Goal: Information Seeking & Learning: Compare options

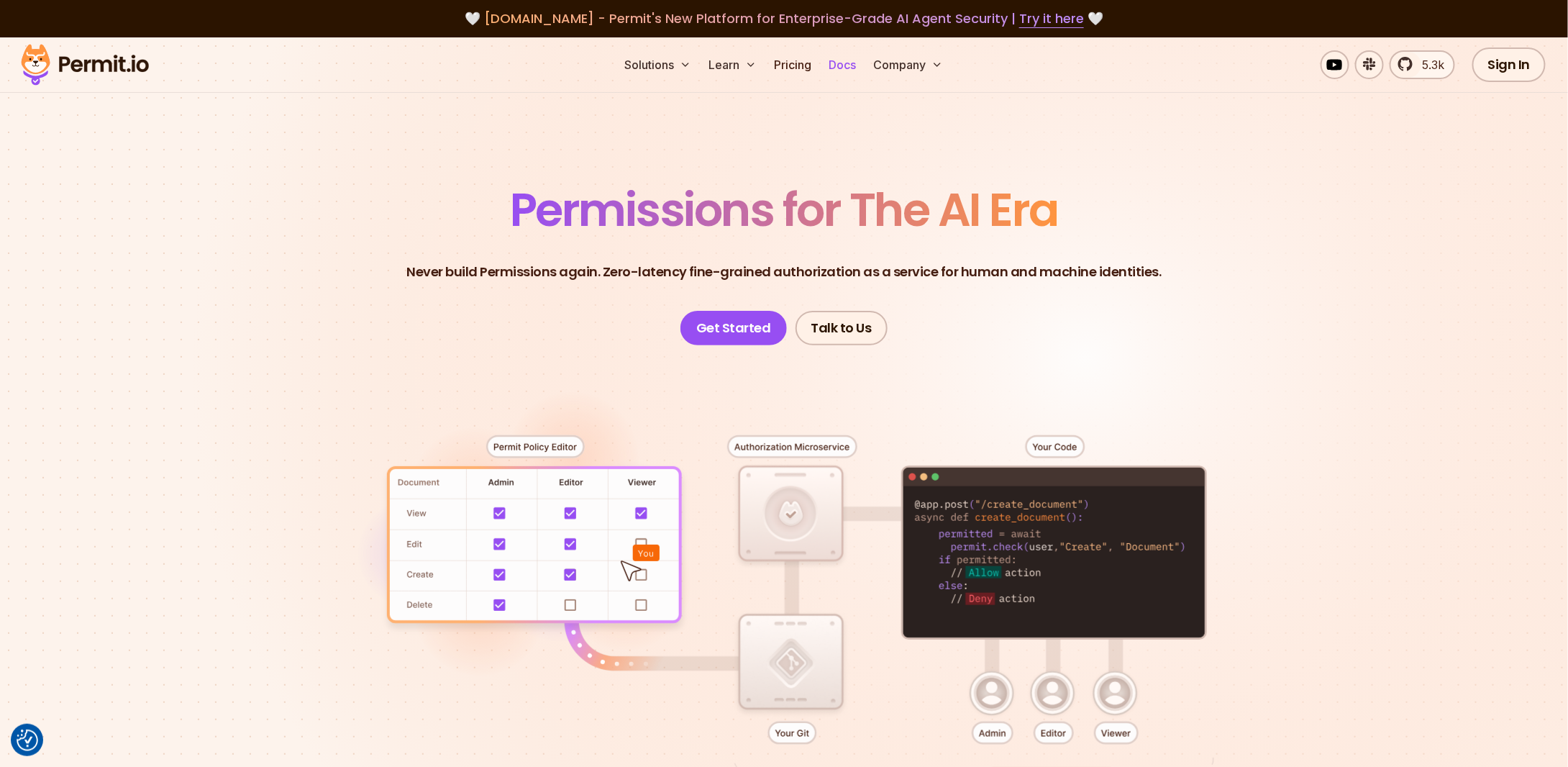
click at [841, 58] on link "Docs" at bounding box center [842, 64] width 39 height 29
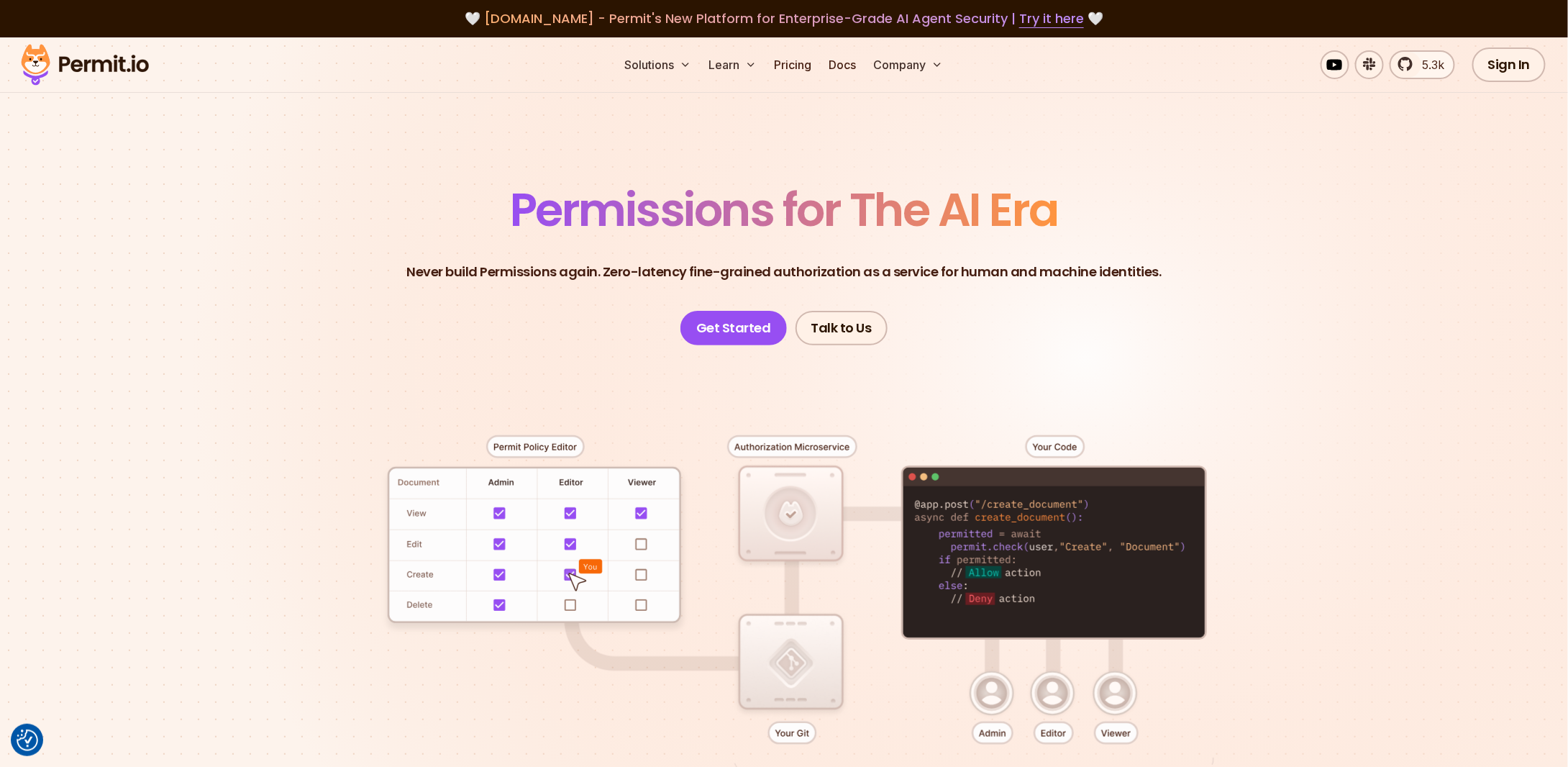
click at [320, 423] on div at bounding box center [784, 609] width 1007 height 530
click at [362, 247] on header "Permissions for The AI Era Never build Permissions again. Zero-latency fine-gra…" at bounding box center [784, 266] width 1007 height 159
click at [846, 63] on link "Docs" at bounding box center [842, 64] width 39 height 29
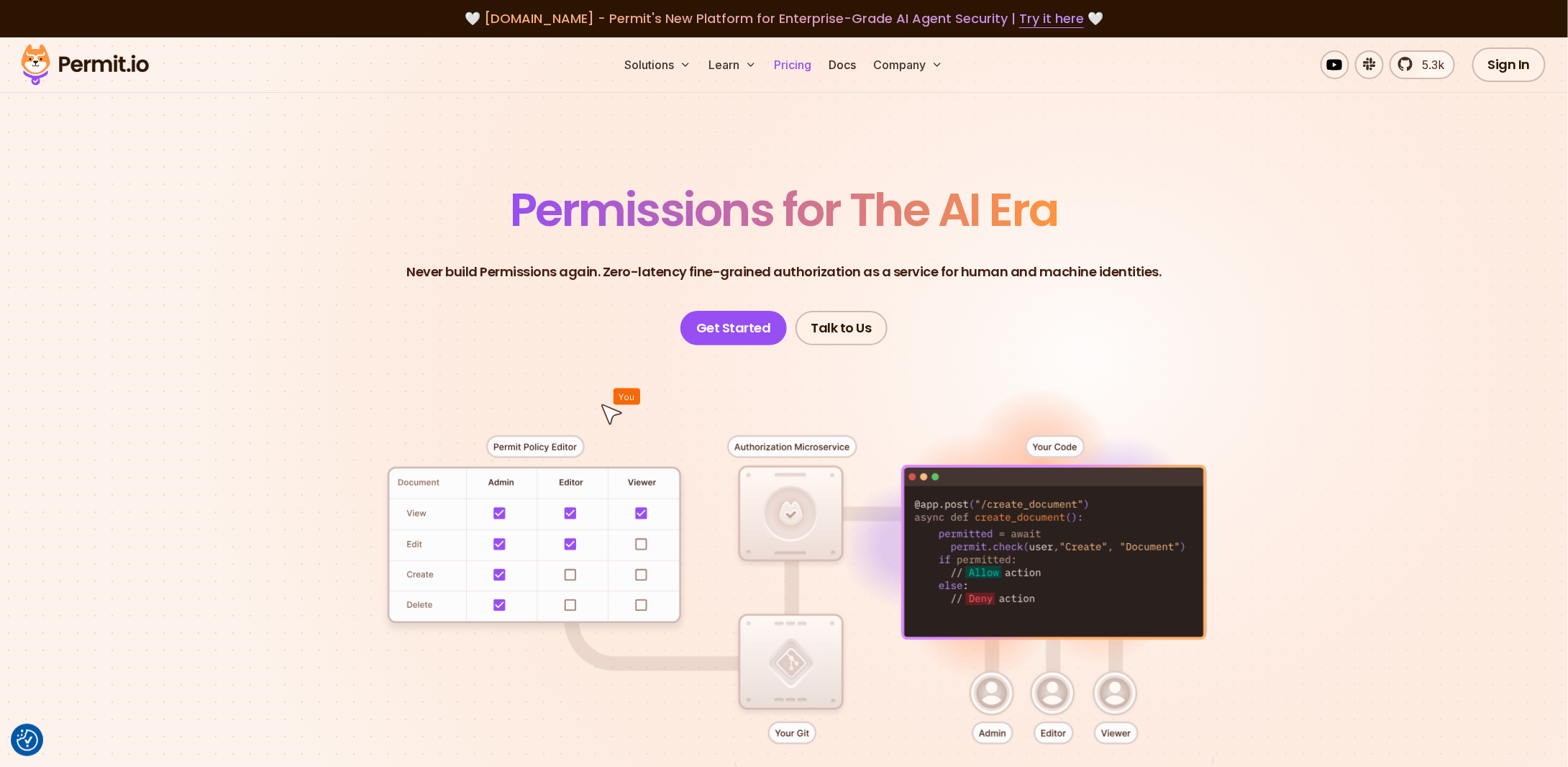
click at [789, 64] on link "Pricing" at bounding box center [792, 64] width 49 height 29
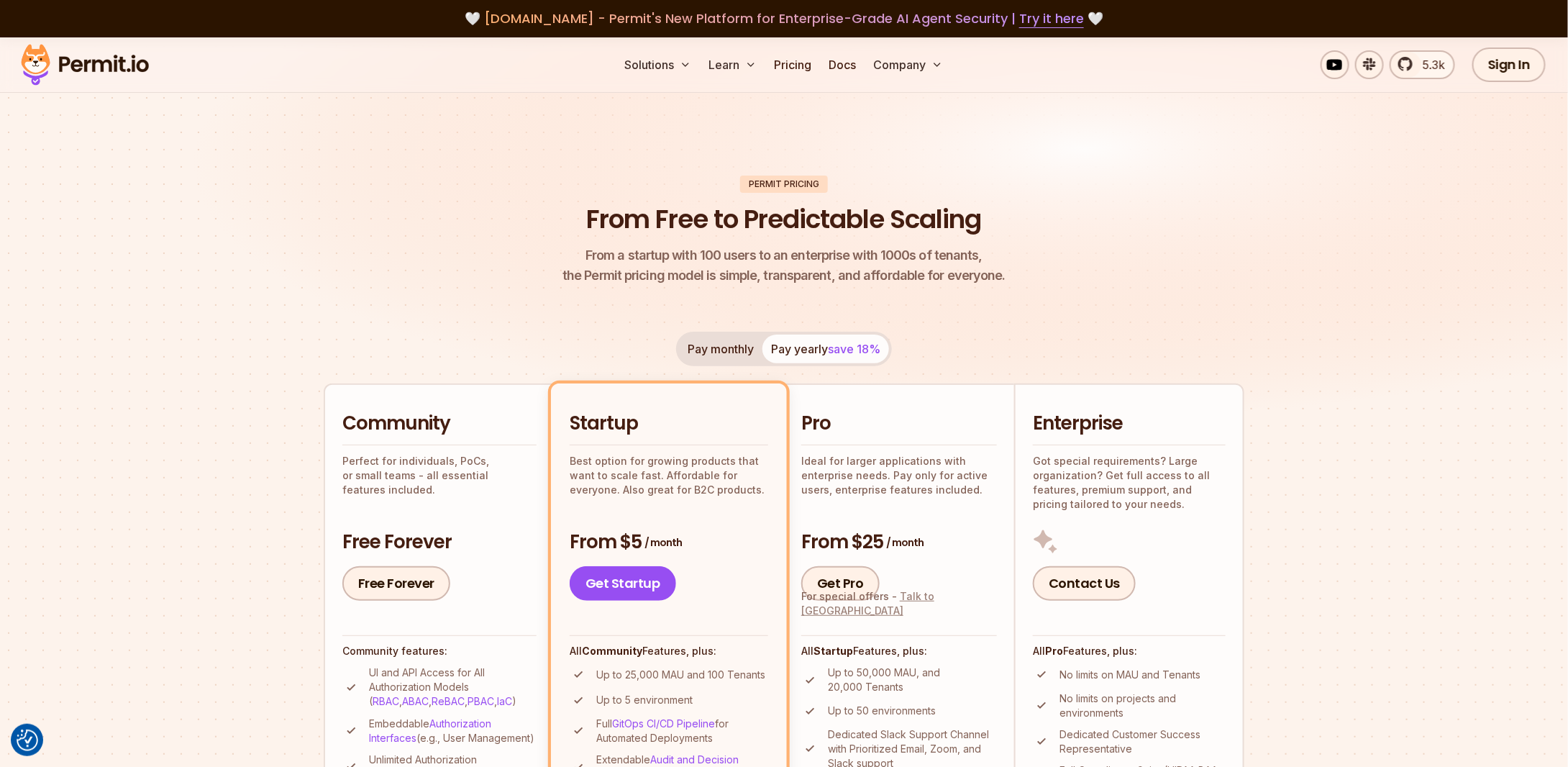
scroll to position [65, 0]
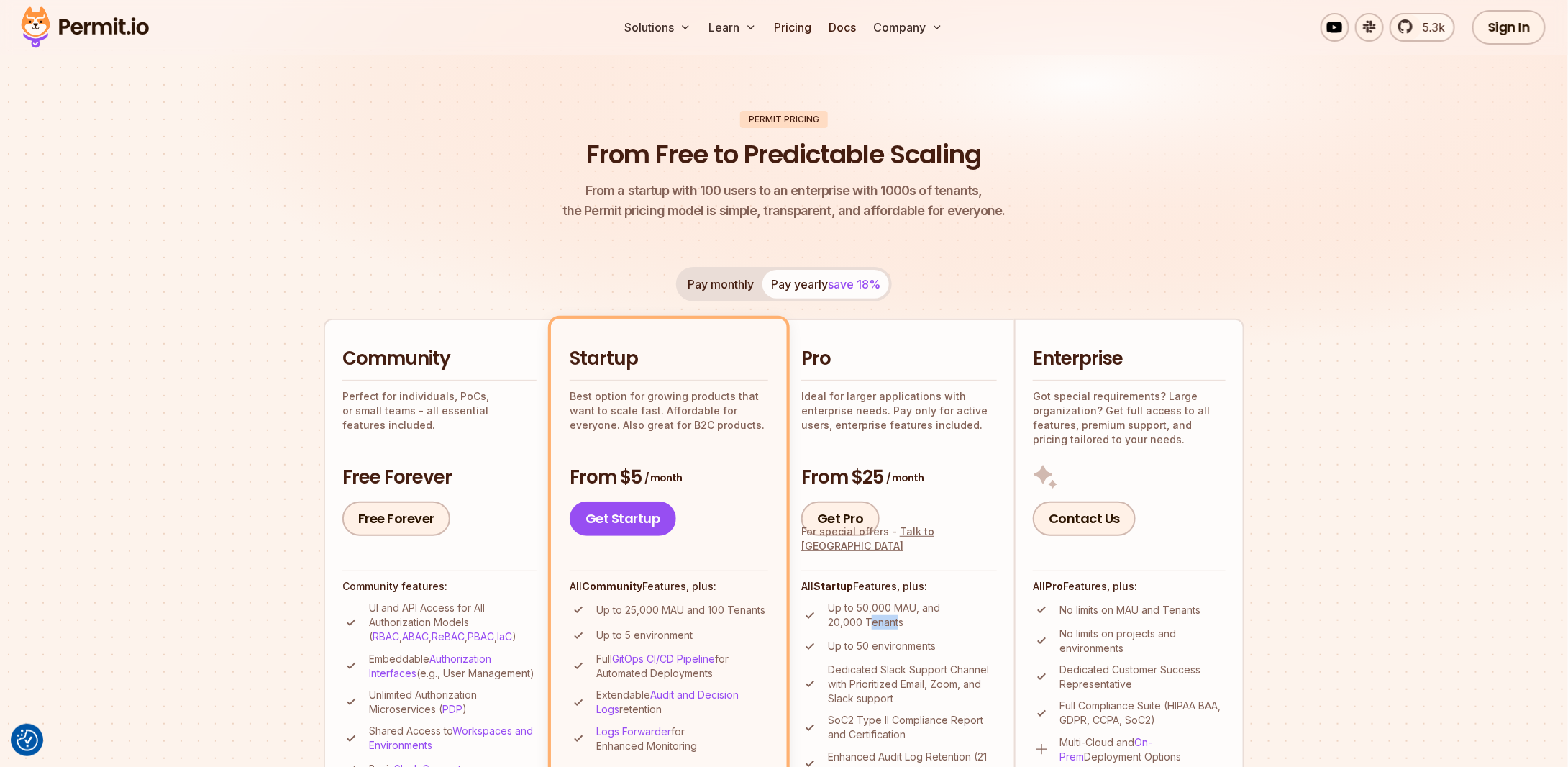
drag, startPoint x: 899, startPoint y: 621, endPoint x: 873, endPoint y: 621, distance: 26.0
click at [873, 621] on p "Up to 50,000 MAU, and 20,000 Tenants" at bounding box center [912, 614] width 169 height 29
drag, startPoint x: 904, startPoint y: 421, endPoint x: 920, endPoint y: 423, distance: 16.1
click at [920, 423] on p "Ideal for larger applications with enterprise needs. Pay only for active users,…" at bounding box center [900, 411] width 196 height 43
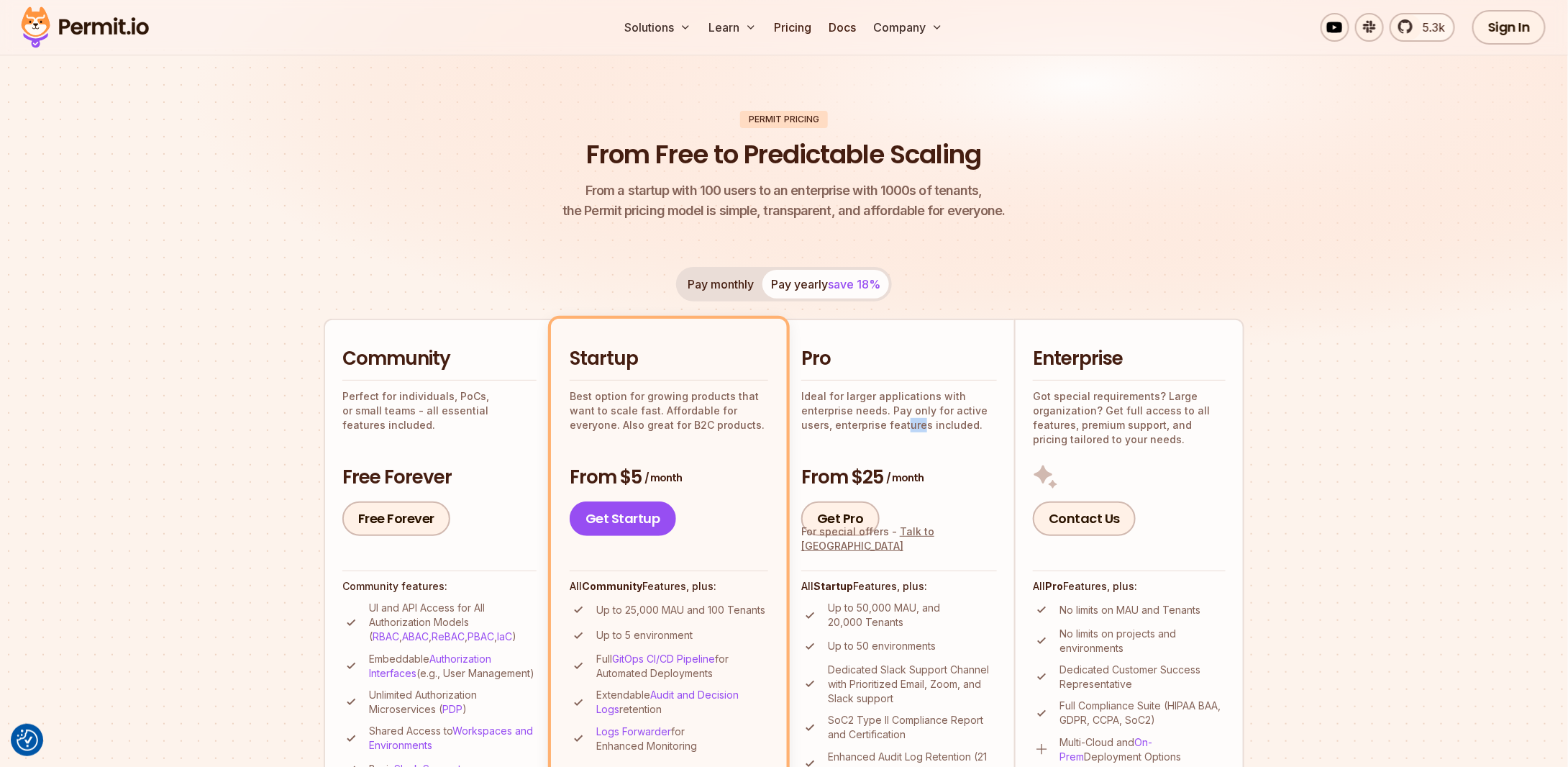
click at [920, 423] on p "Ideal for larger applications with enterprise needs. Pay only for active users,…" at bounding box center [900, 411] width 196 height 43
click at [847, 615] on p "Up to 50,000 MAU, and 20,000 Tenants" at bounding box center [912, 614] width 169 height 29
click at [853, 619] on p "Up to 50,000 MAU, and 20,000 Tenants" at bounding box center [912, 614] width 169 height 29
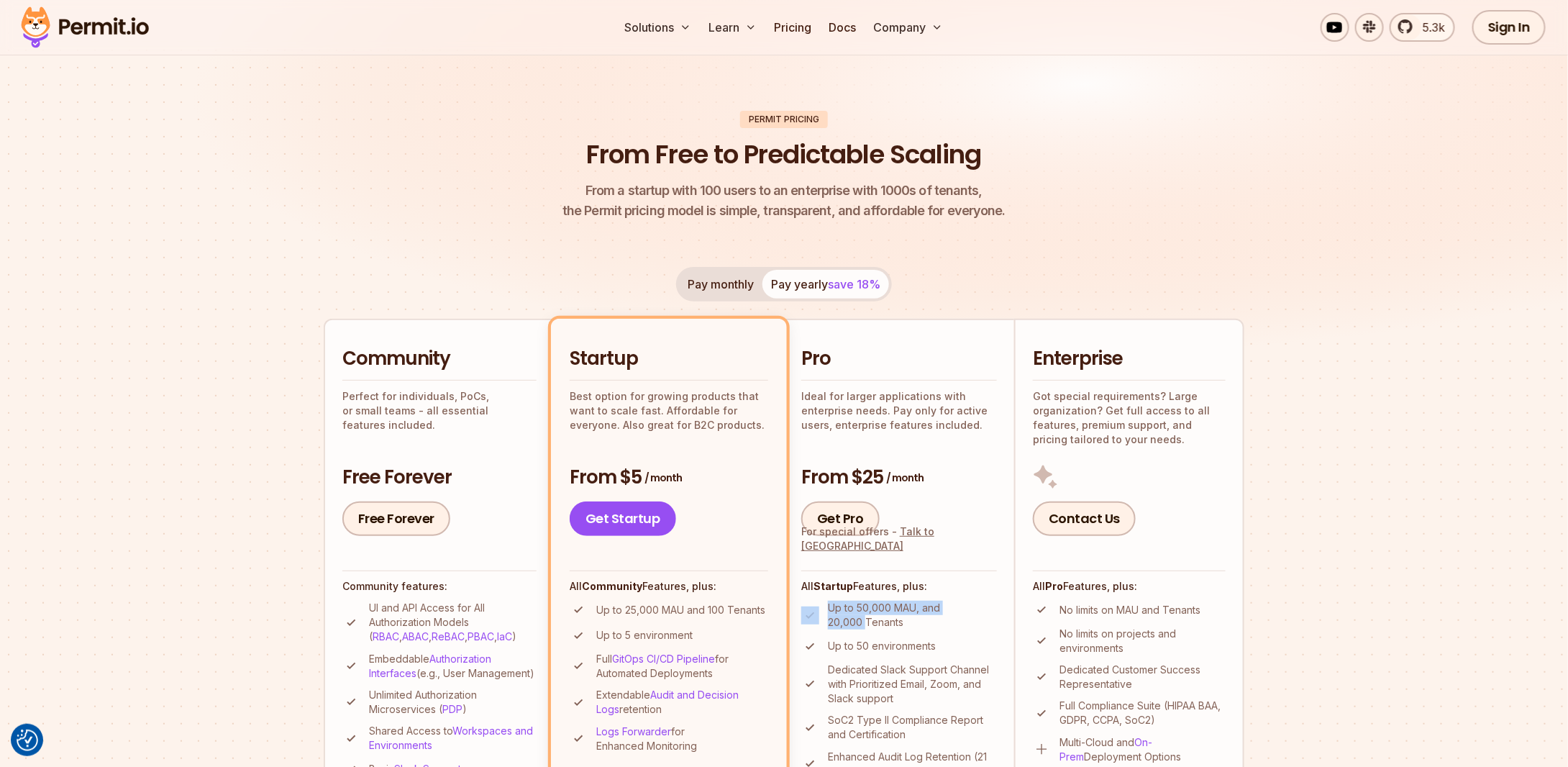
drag, startPoint x: 868, startPoint y: 619, endPoint x: 822, endPoint y: 626, distance: 46.5
click at [822, 626] on li "Up to 50,000 MAU, and 20,000 Tenants" at bounding box center [900, 614] width 196 height 29
click at [874, 613] on p "Up to 50,000 MAU, and 20,000 Tenants" at bounding box center [912, 614] width 169 height 29
drag, startPoint x: 896, startPoint y: 608, endPoint x: 864, endPoint y: 609, distance: 32.0
click at [864, 609] on p "Up to 50,000 MAU, and 20,000 Tenants" at bounding box center [912, 614] width 169 height 29
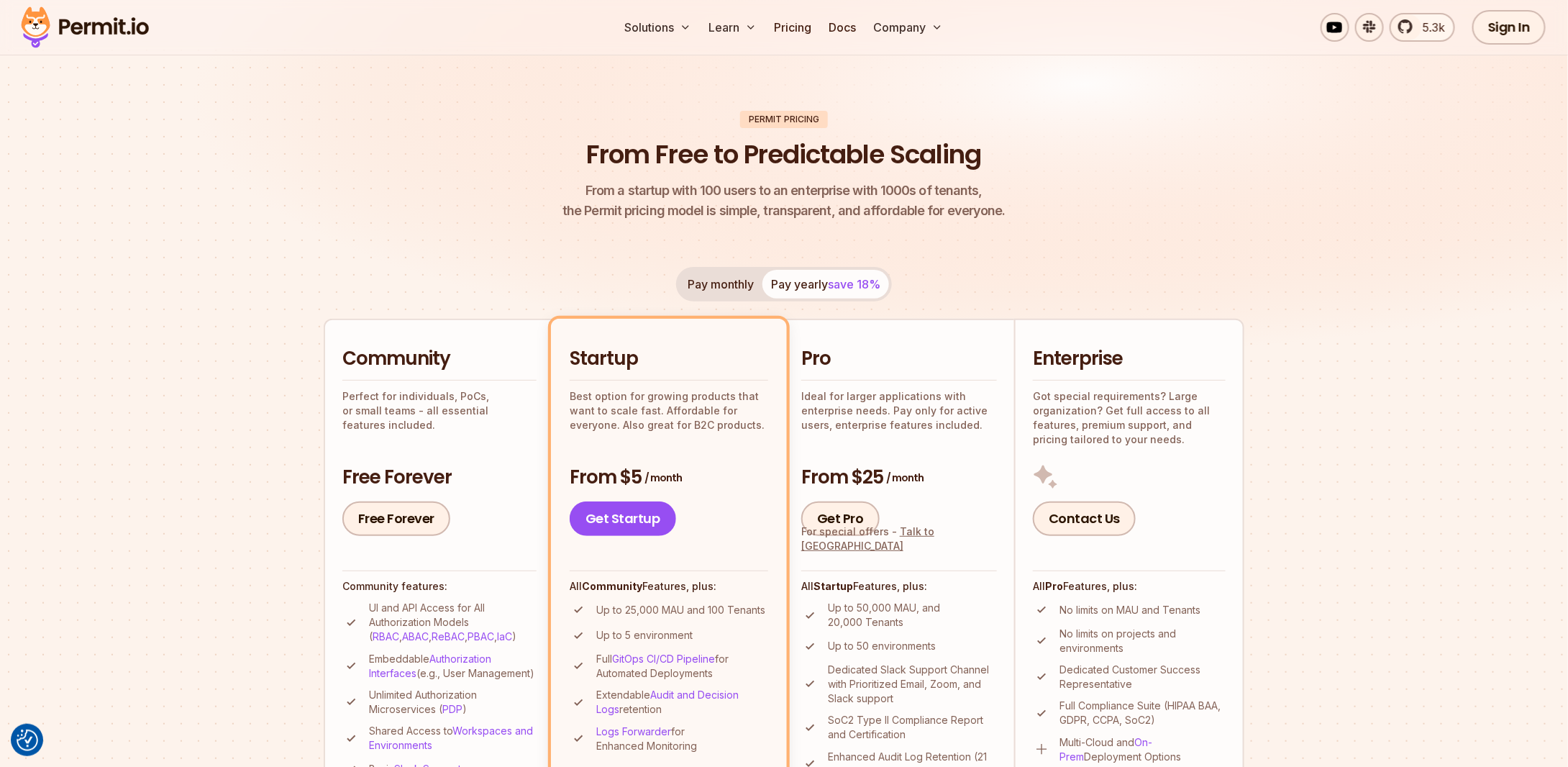
click at [921, 612] on p "Up to 50,000 MAU, and 20,000 Tenants" at bounding box center [912, 614] width 169 height 29
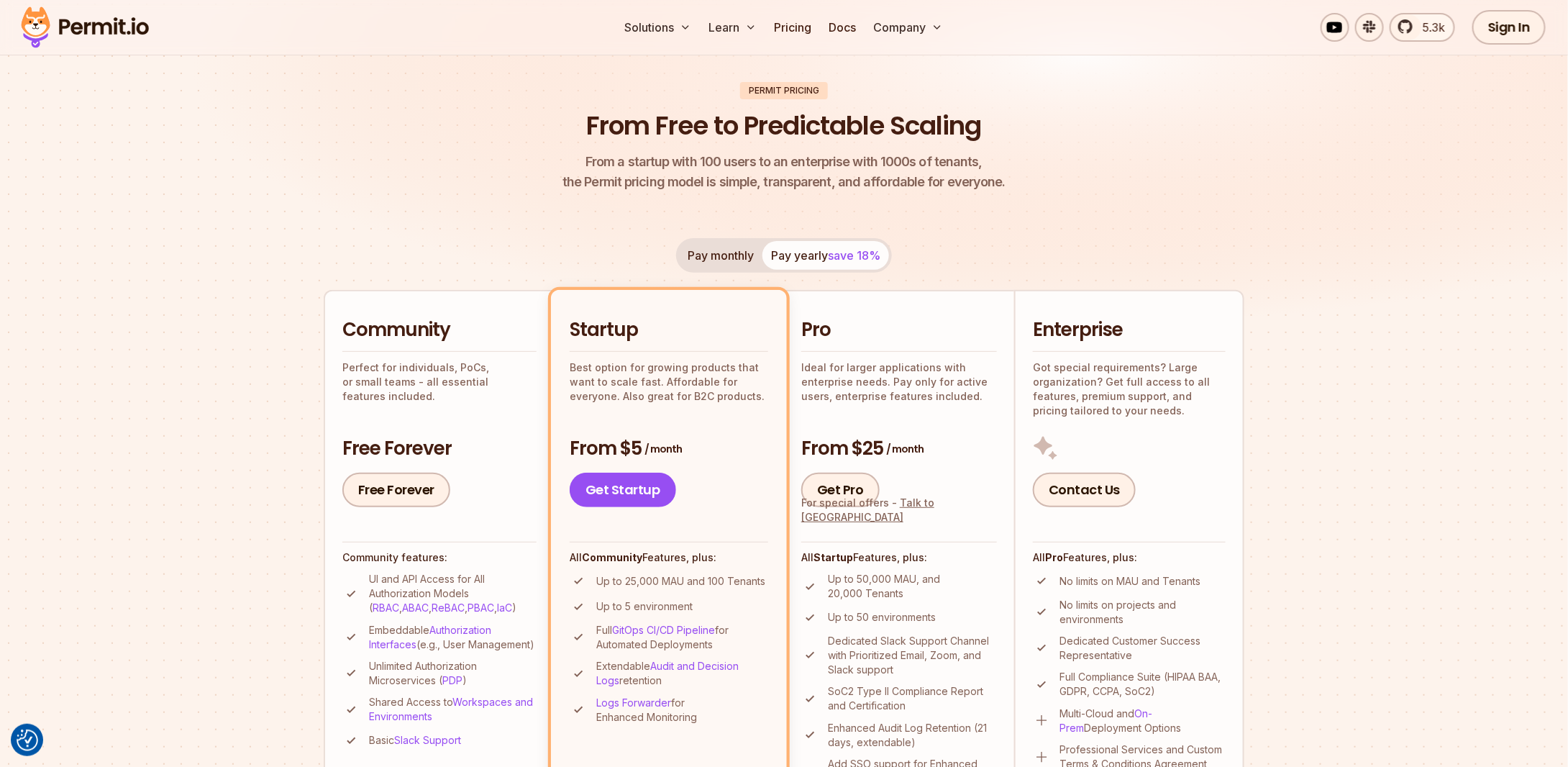
scroll to position [104, 0]
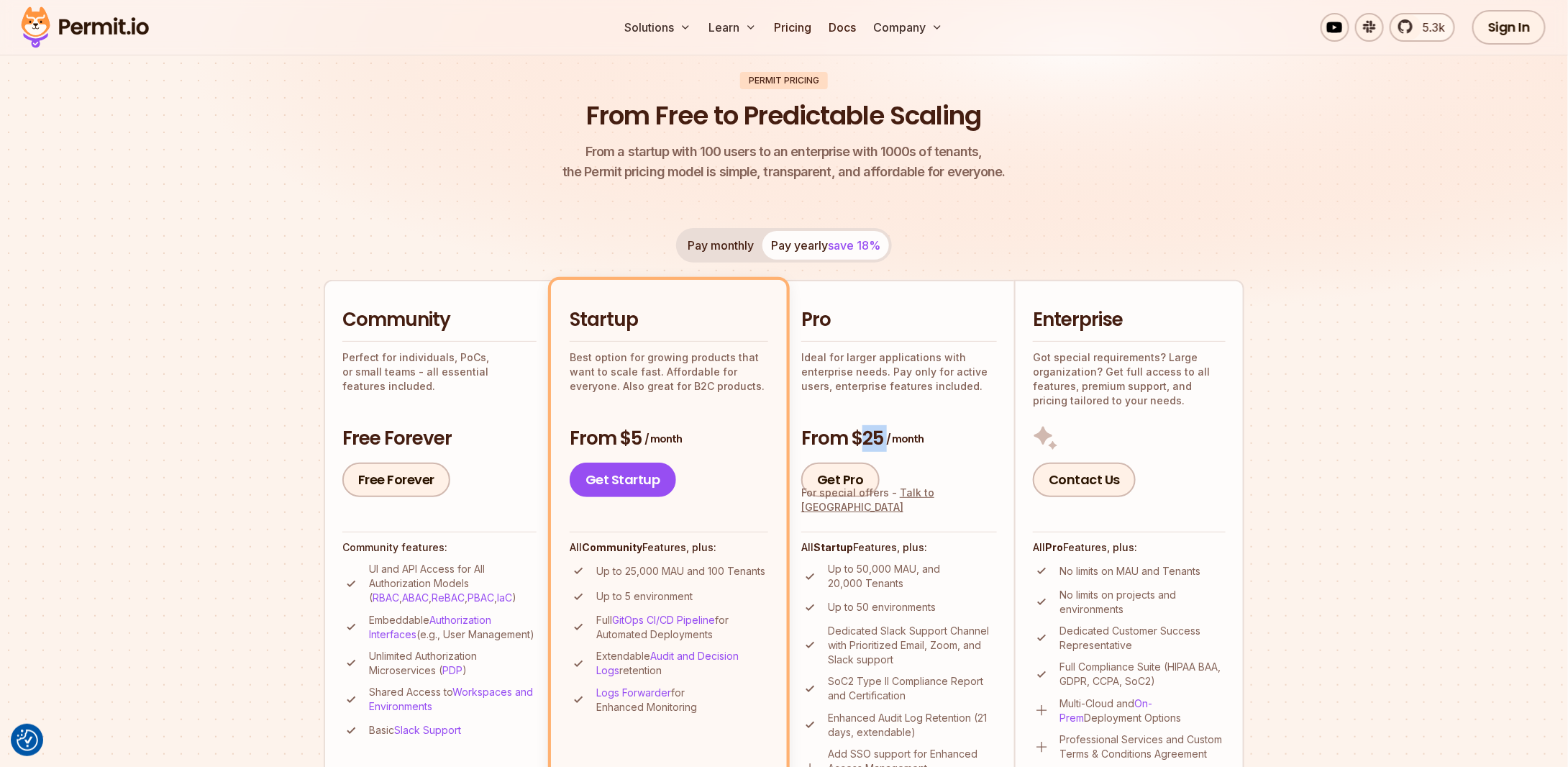
drag, startPoint x: 888, startPoint y: 438, endPoint x: 861, endPoint y: 439, distance: 27.0
click at [861, 439] on h3 "From $25 / month" at bounding box center [900, 439] width 196 height 26
drag, startPoint x: 865, startPoint y: 585, endPoint x: 830, endPoint y: 588, distance: 35.1
click at [830, 588] on p "Up to 50,000 MAU, and 20,000 Tenants" at bounding box center [912, 575] width 169 height 29
drag, startPoint x: 894, startPoint y: 567, endPoint x: 850, endPoint y: 571, distance: 44.2
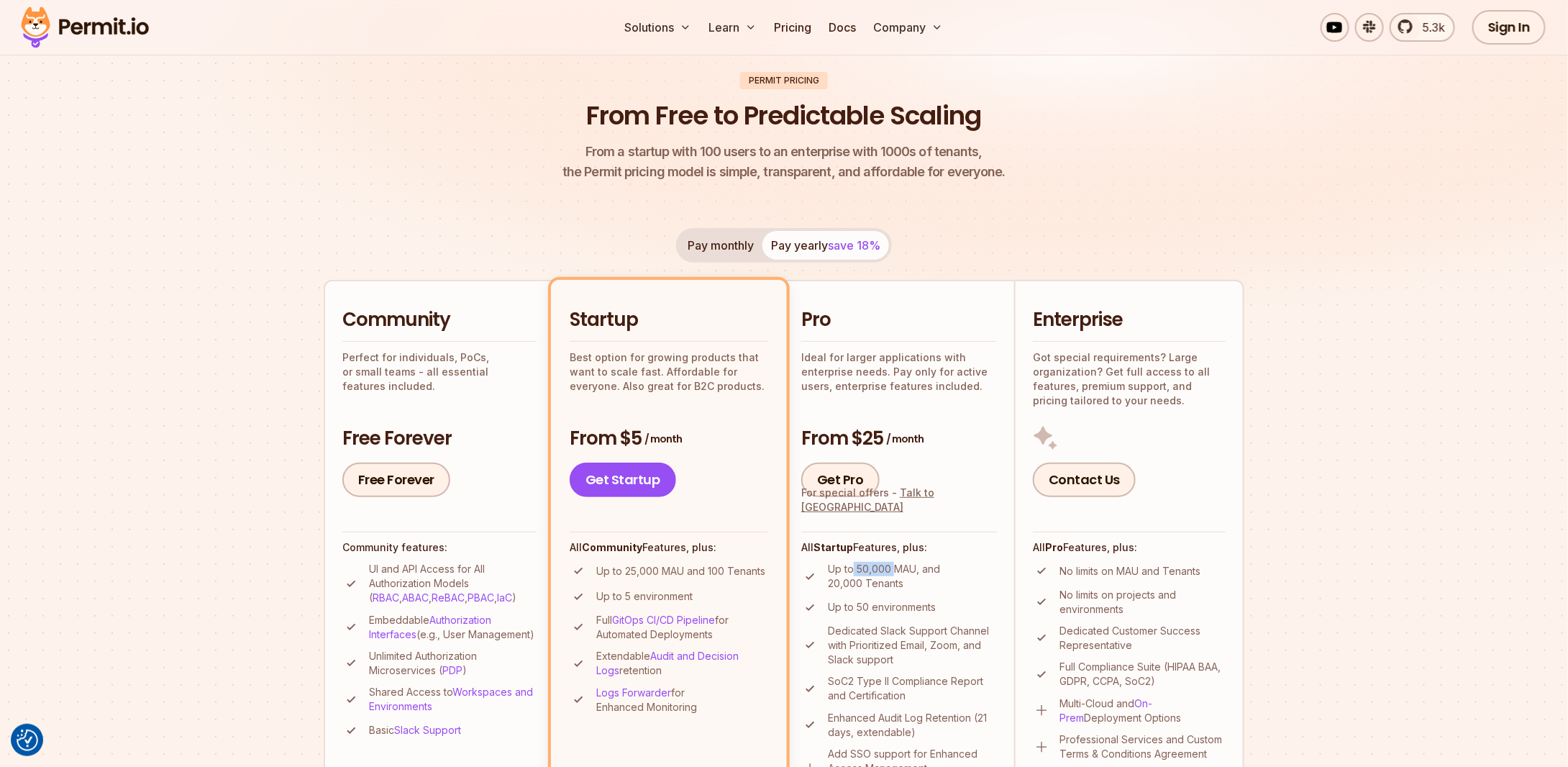
click at [850, 571] on p "Up to 50,000 MAU, and 20,000 Tenants" at bounding box center [912, 575] width 169 height 29
click at [915, 581] on p "Up to 50,000 MAU, and 20,000 Tenants" at bounding box center [912, 575] width 169 height 29
drag, startPoint x: 887, startPoint y: 437, endPoint x: 852, endPoint y: 442, distance: 35.4
click at [852, 442] on h3 "From $25 / month" at bounding box center [900, 439] width 196 height 26
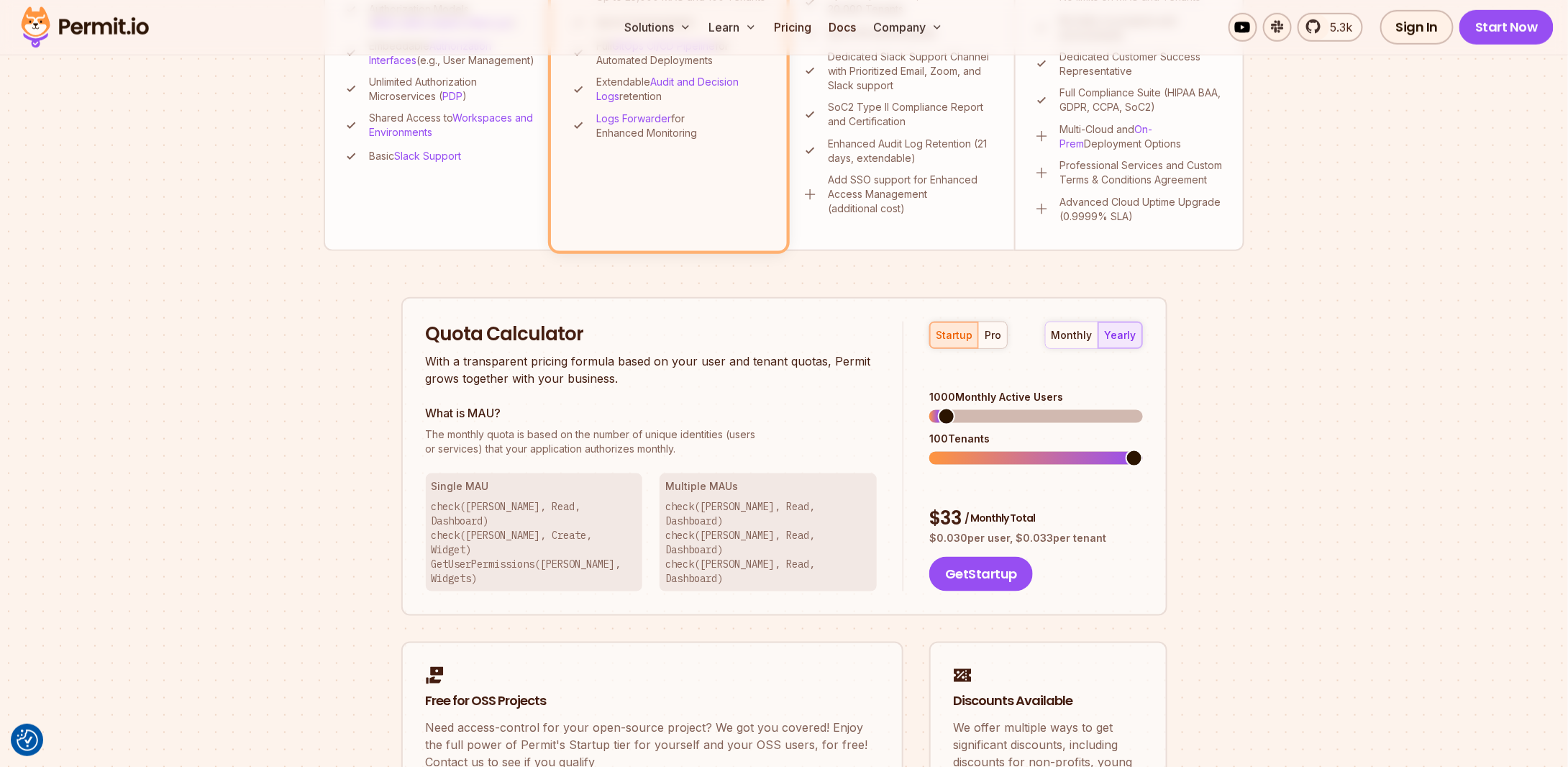
scroll to position [679, 0]
click at [745, 433] on span "The monthly quota is based on the number of unique identities (users" at bounding box center [651, 432] width 452 height 15
click at [992, 332] on div "pro" at bounding box center [992, 334] width 16 height 15
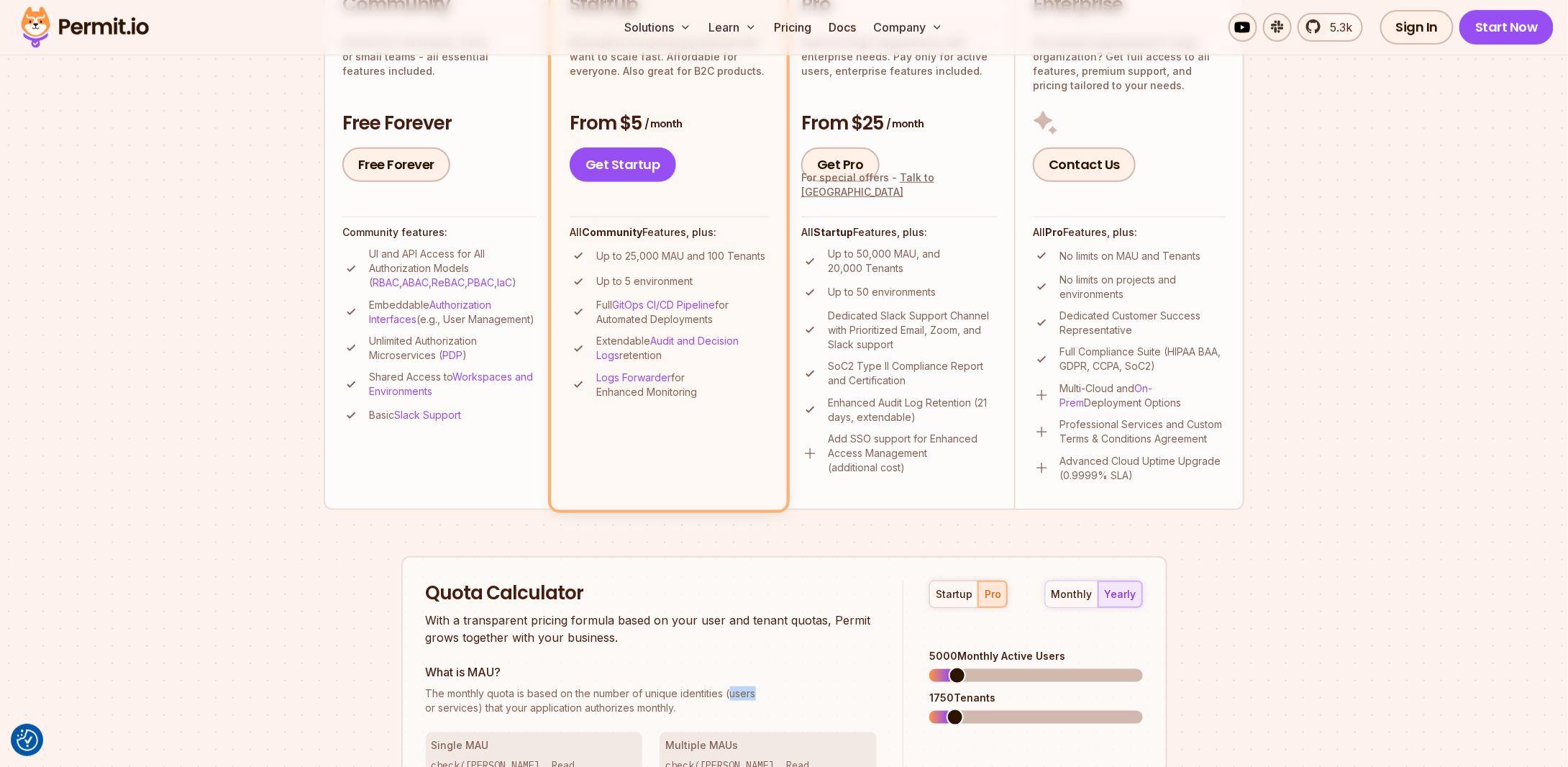
scroll to position [345, 0]
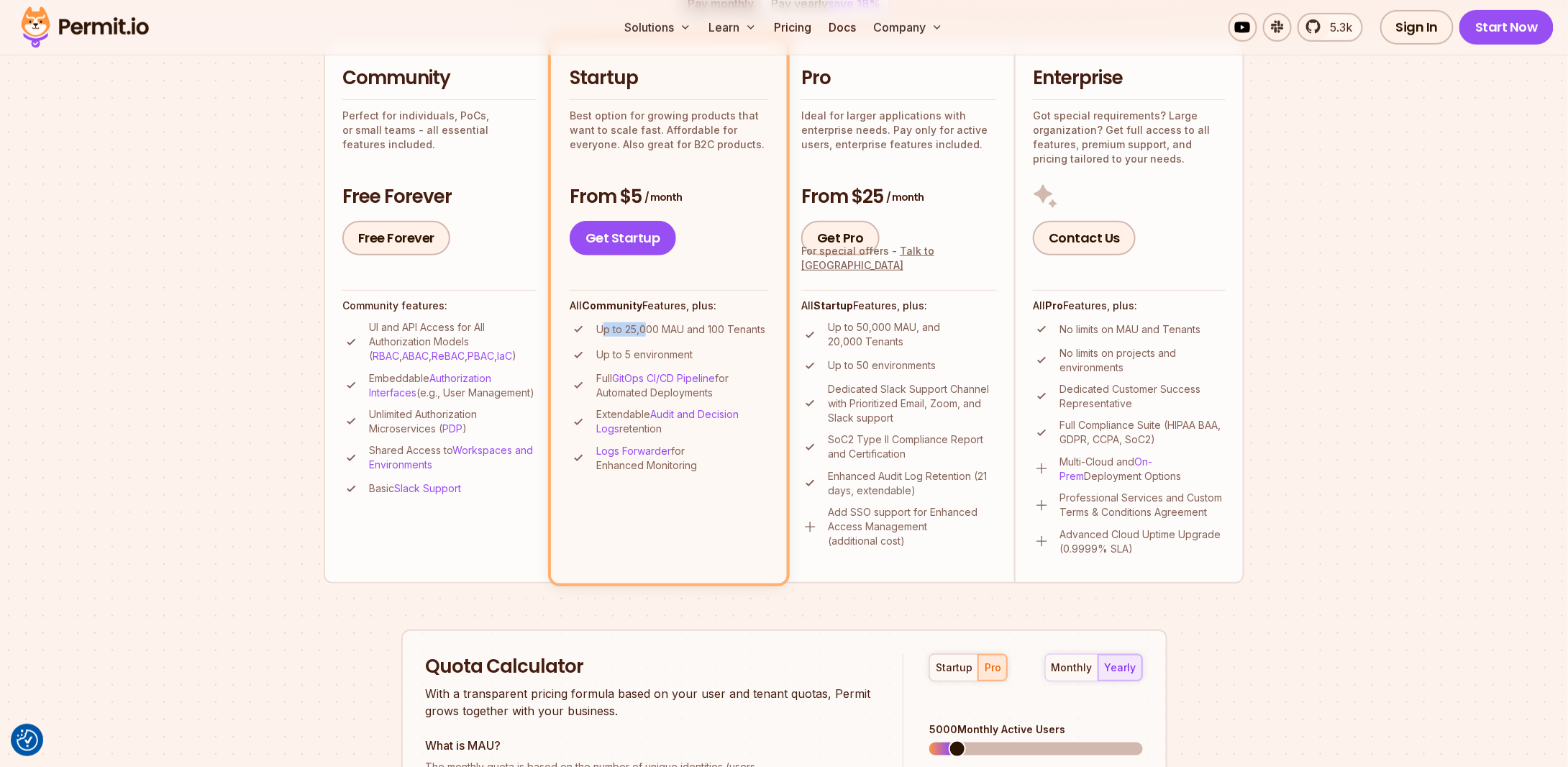
drag, startPoint x: 606, startPoint y: 333, endPoint x: 645, endPoint y: 334, distance: 39.0
click at [645, 334] on p "Up to 25,000 MAU and 100 Tenants" at bounding box center [680, 329] width 169 height 15
drag, startPoint x: 602, startPoint y: 357, endPoint x: 645, endPoint y: 357, distance: 43.0
click at [645, 357] on p "Up to 5 environment" at bounding box center [644, 354] width 96 height 15
drag, startPoint x: 615, startPoint y: 326, endPoint x: 640, endPoint y: 328, distance: 25.1
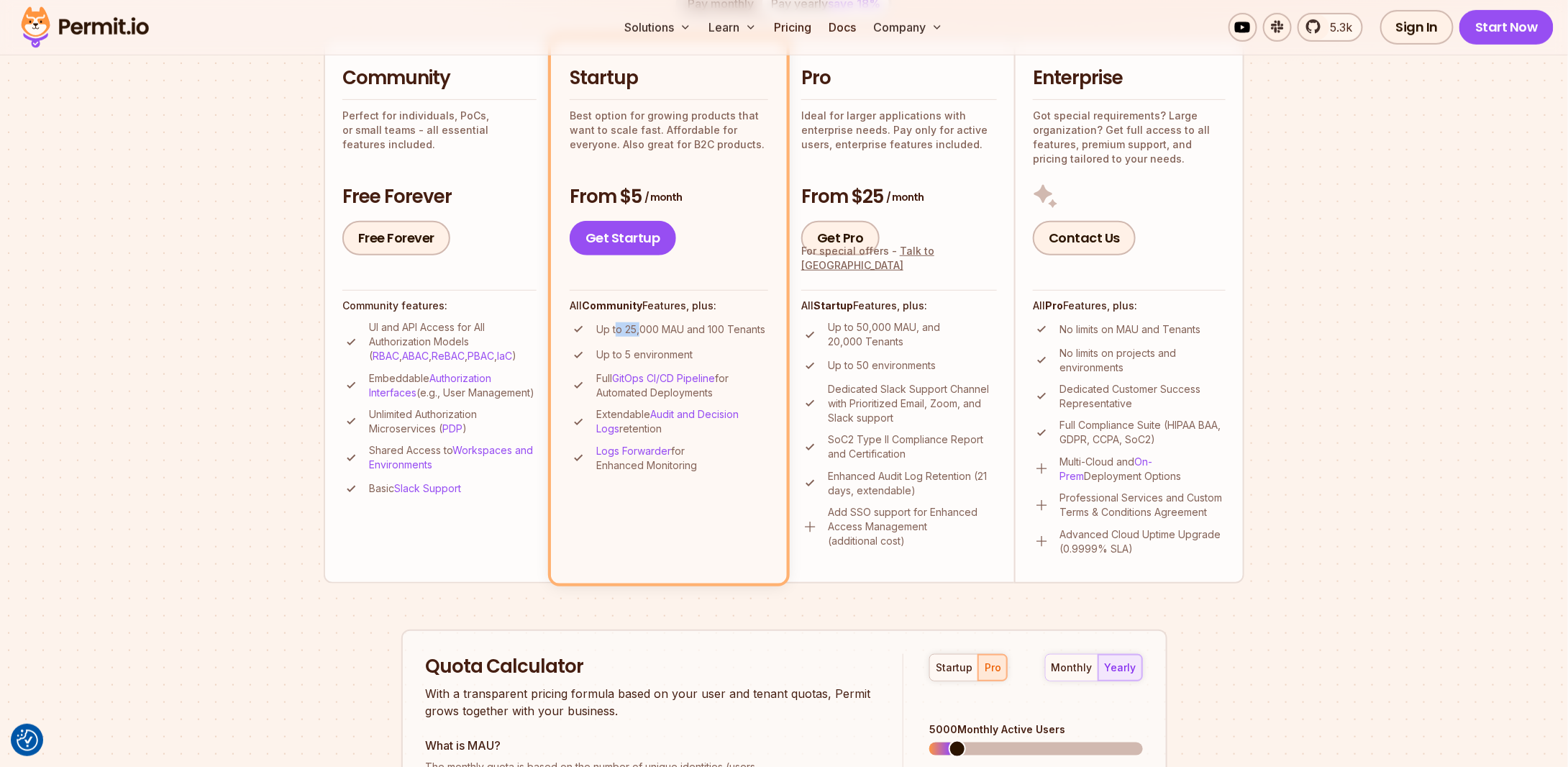
click at [640, 328] on p "Up to 25,000 MAU and 100 Tenants" at bounding box center [680, 329] width 169 height 15
drag, startPoint x: 624, startPoint y: 328, endPoint x: 656, endPoint y: 328, distance: 32.0
click at [656, 328] on p "Up to 25,000 MAU and 100 Tenants" at bounding box center [680, 329] width 169 height 15
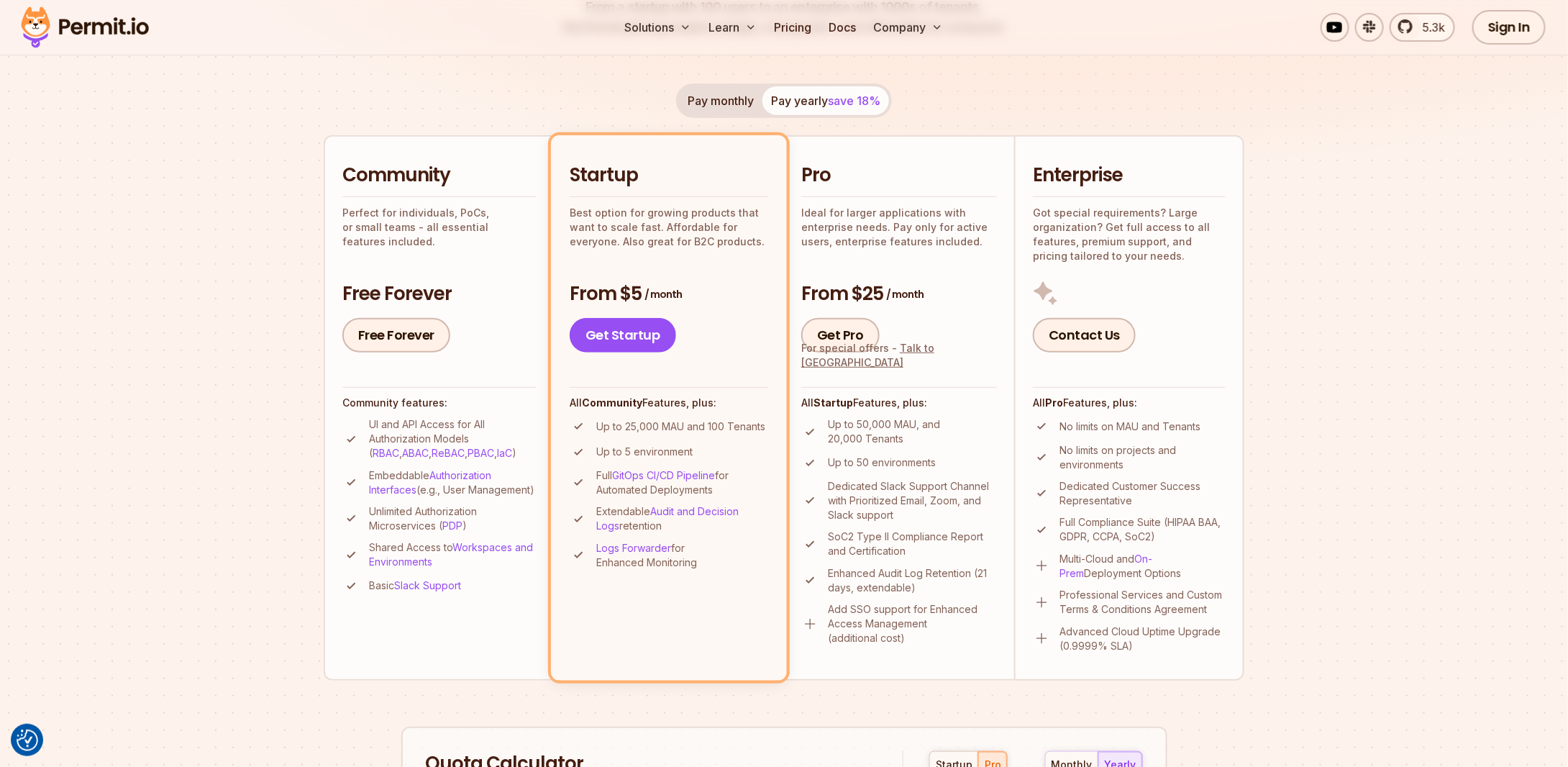
click at [844, 422] on p "Up to 50,000 MAU, and 20,000 Tenants" at bounding box center [912, 431] width 169 height 29
drag, startPoint x: 830, startPoint y: 422, endPoint x: 843, endPoint y: 422, distance: 13.0
click at [843, 422] on p "Up to 50,000 MAU, and 20,000 Tenants" at bounding box center [912, 431] width 169 height 29
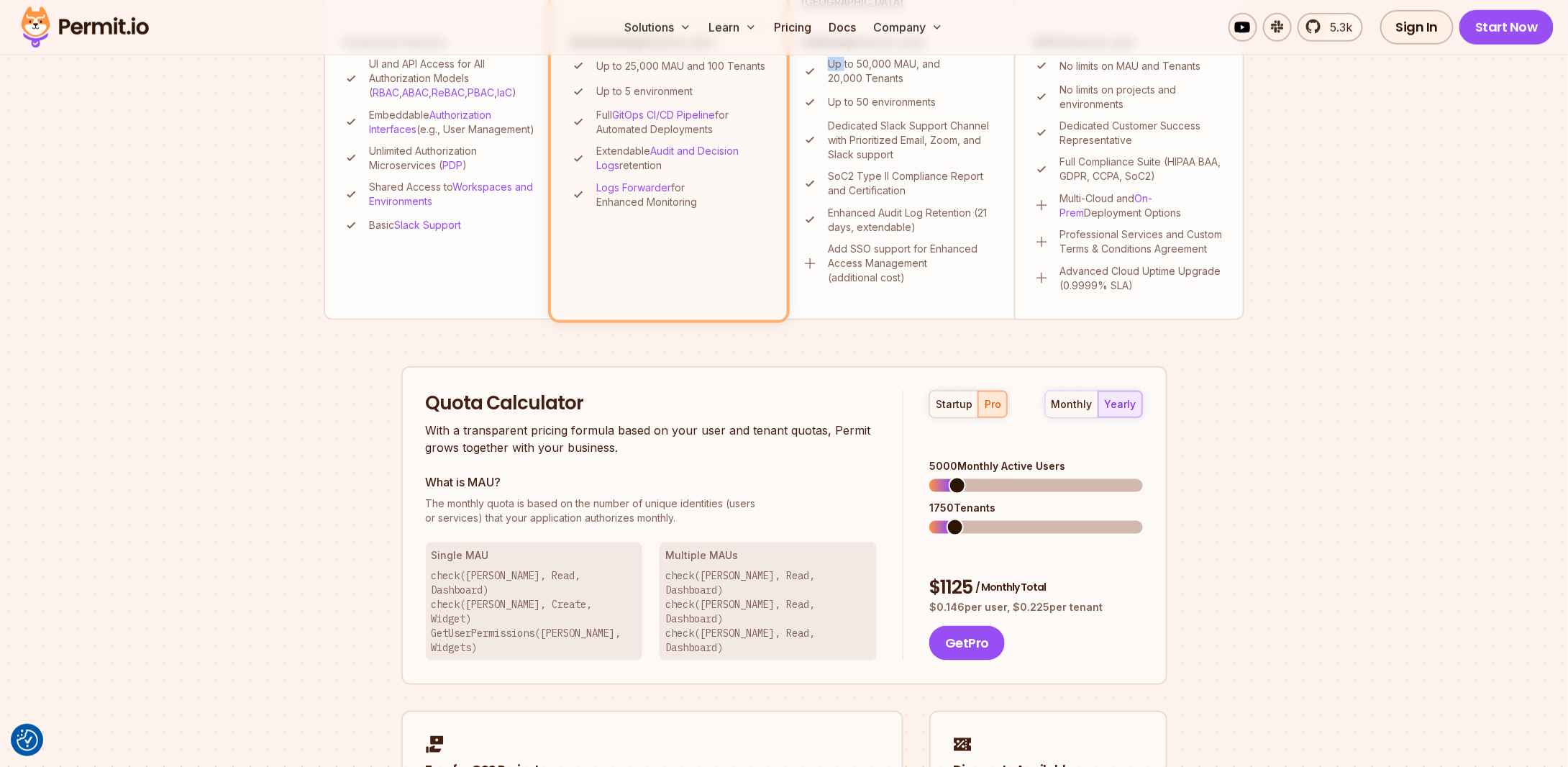
scroll to position [610, 0]
click at [165, 478] on section "Permit Pricing From Free to Predictable Scaling From a startup with 100 users t…" at bounding box center [784, 205] width 1568 height 1557
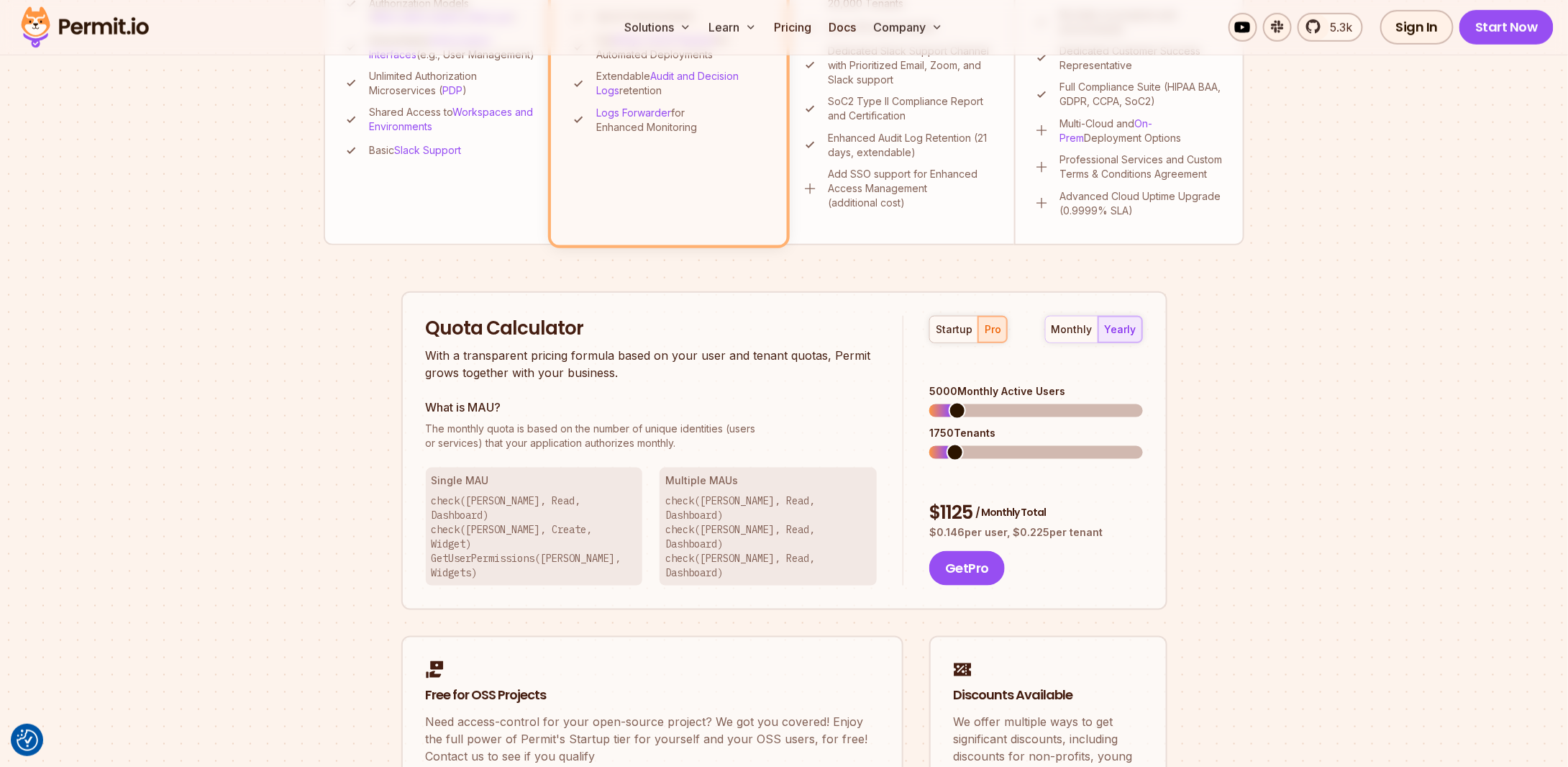
scroll to position [685, 0]
click at [950, 315] on button "startup" at bounding box center [954, 328] width 49 height 26
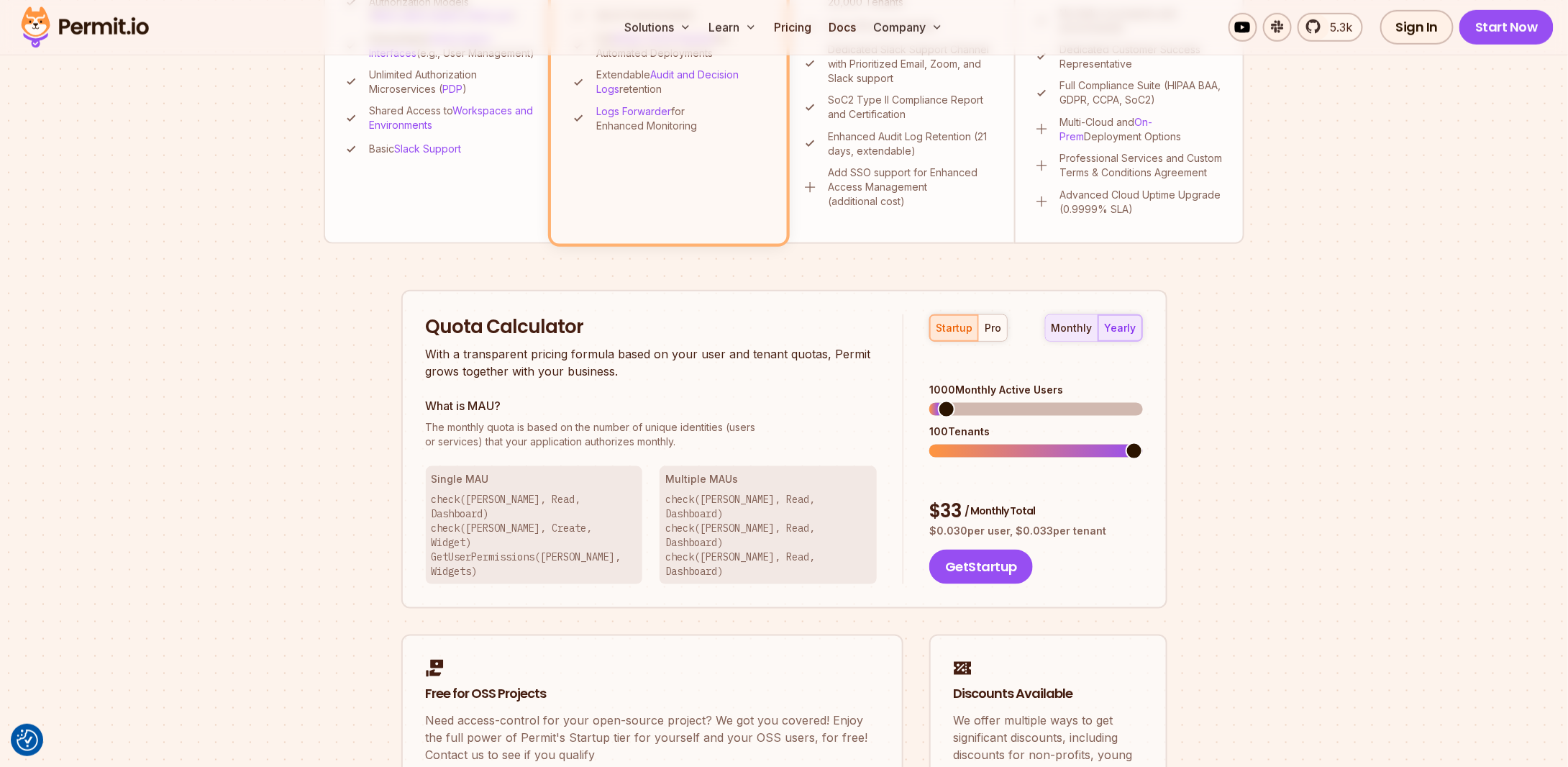
click at [1072, 323] on div "monthly" at bounding box center [1071, 328] width 41 height 15
click at [992, 333] on div "pro" at bounding box center [992, 328] width 16 height 15
click at [835, 440] on p "The monthly quota is based on the number of unique identities (users or service…" at bounding box center [651, 434] width 452 height 29
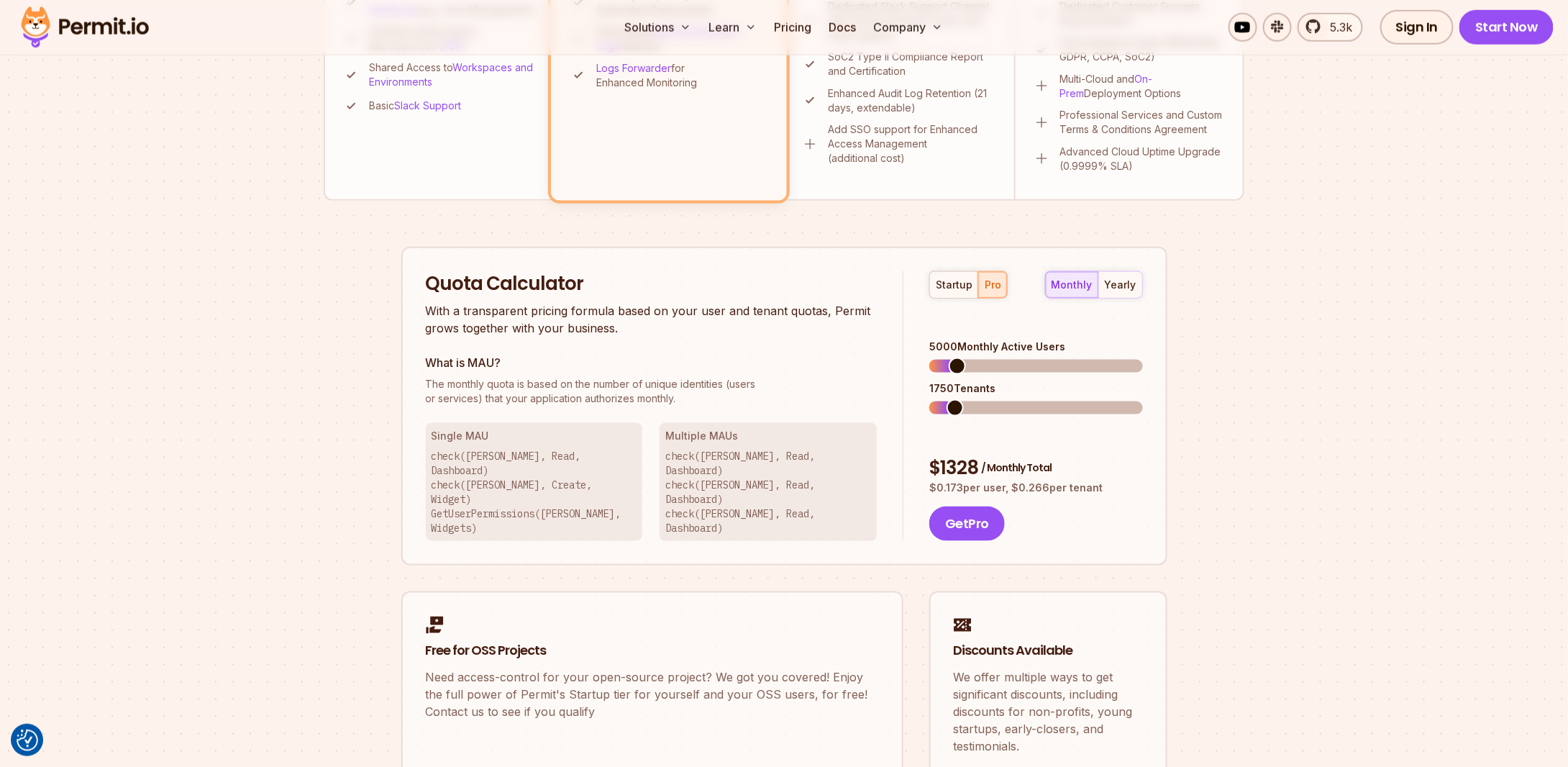
scroll to position [715, 0]
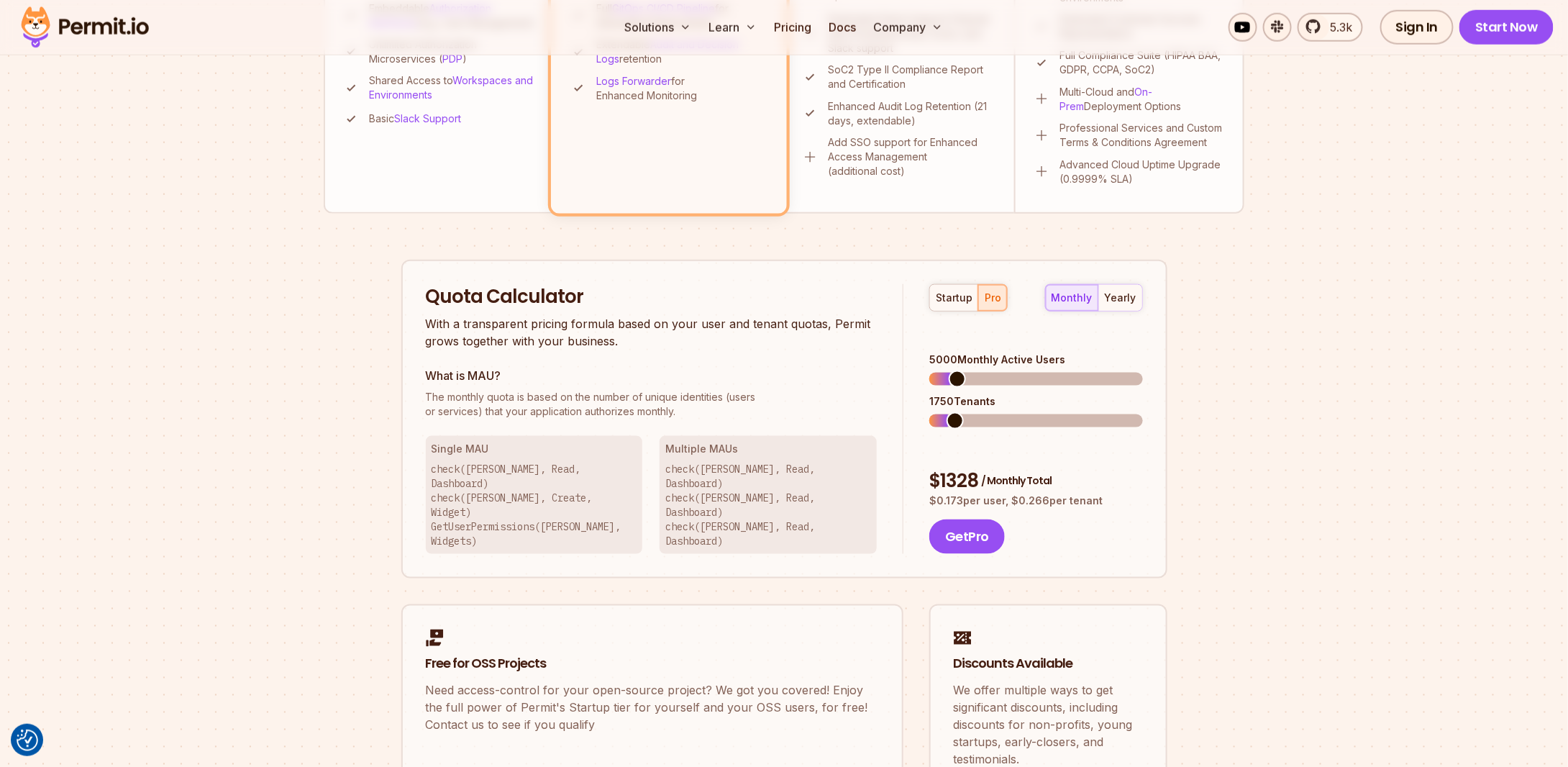
click at [808, 348] on div "Quota Calculator With a transparent pricing formula based on your user and tena…" at bounding box center [665, 419] width 478 height 270
click at [966, 370] on span at bounding box center [973, 379] width 17 height 17
click at [971, 370] on span at bounding box center [973, 379] width 17 height 17
click at [968, 370] on span at bounding box center [973, 379] width 17 height 17
click at [947, 413] on span at bounding box center [956, 421] width 17 height 17
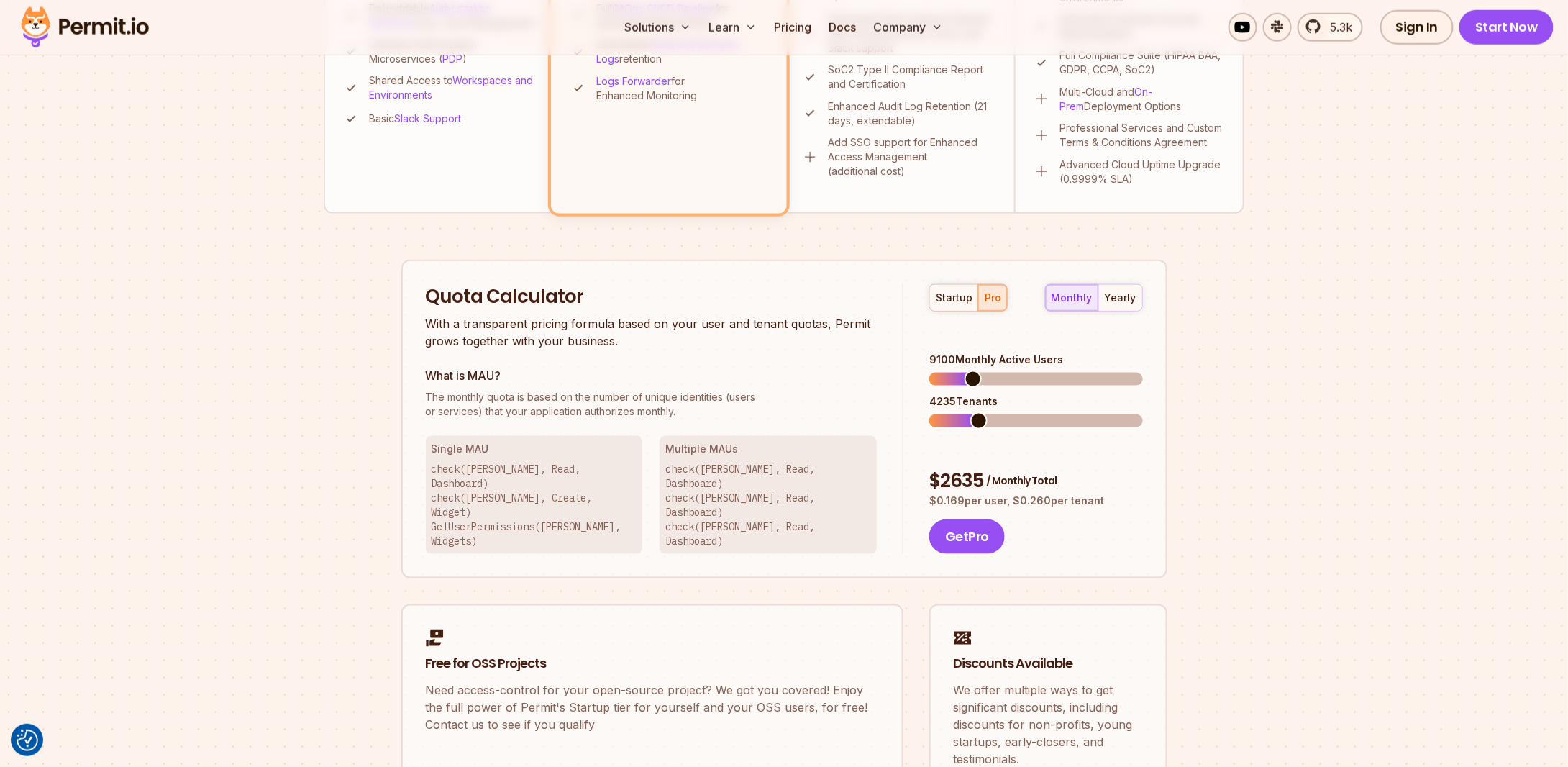
click at [975, 413] on span at bounding box center [979, 421] width 17 height 17
click at [942, 370] on span at bounding box center [950, 379] width 17 height 17
click at [370, 400] on div "Permit Pricing From Free to Predictable Scaling From a startup with 100 users t…" at bounding box center [784, 141] width 921 height 1361
click at [291, 449] on section "Permit Pricing From Free to Predictable Scaling From a startup with 100 users t…" at bounding box center [784, 101] width 1568 height 1557
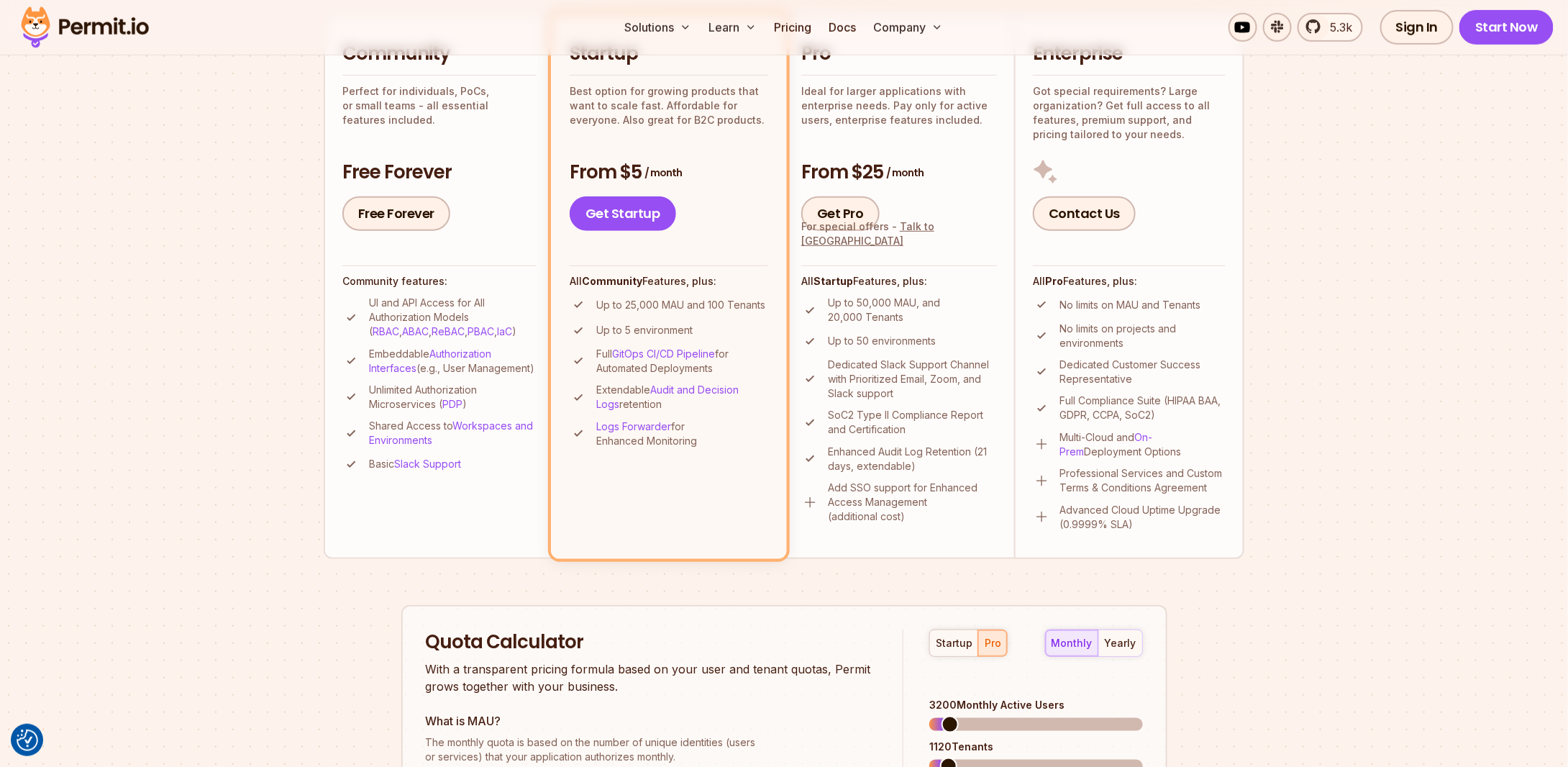
scroll to position [347, 0]
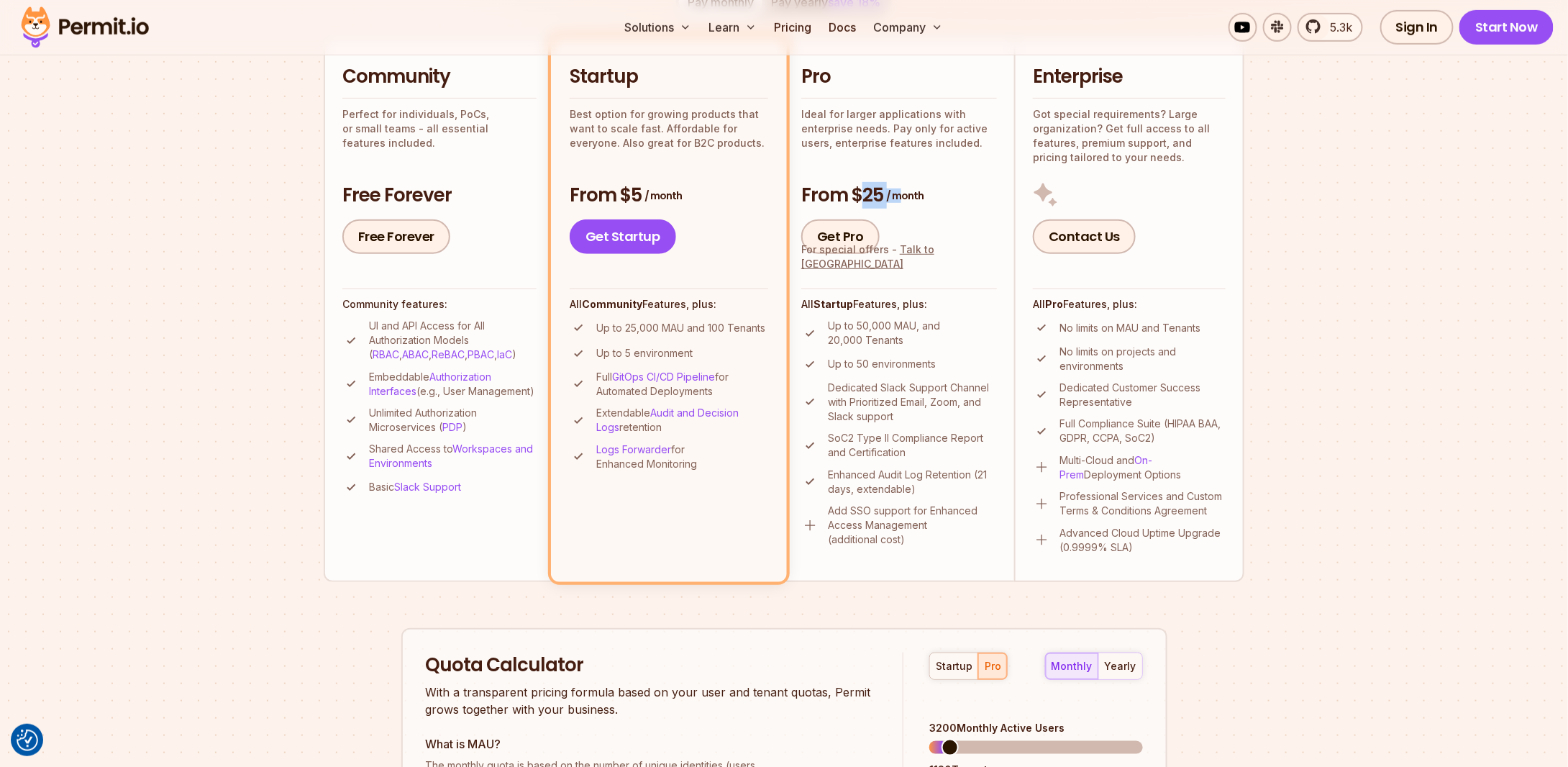
drag, startPoint x: 895, startPoint y: 189, endPoint x: 858, endPoint y: 188, distance: 37.0
click at [858, 188] on h3 "From $25 / month" at bounding box center [900, 196] width 196 height 26
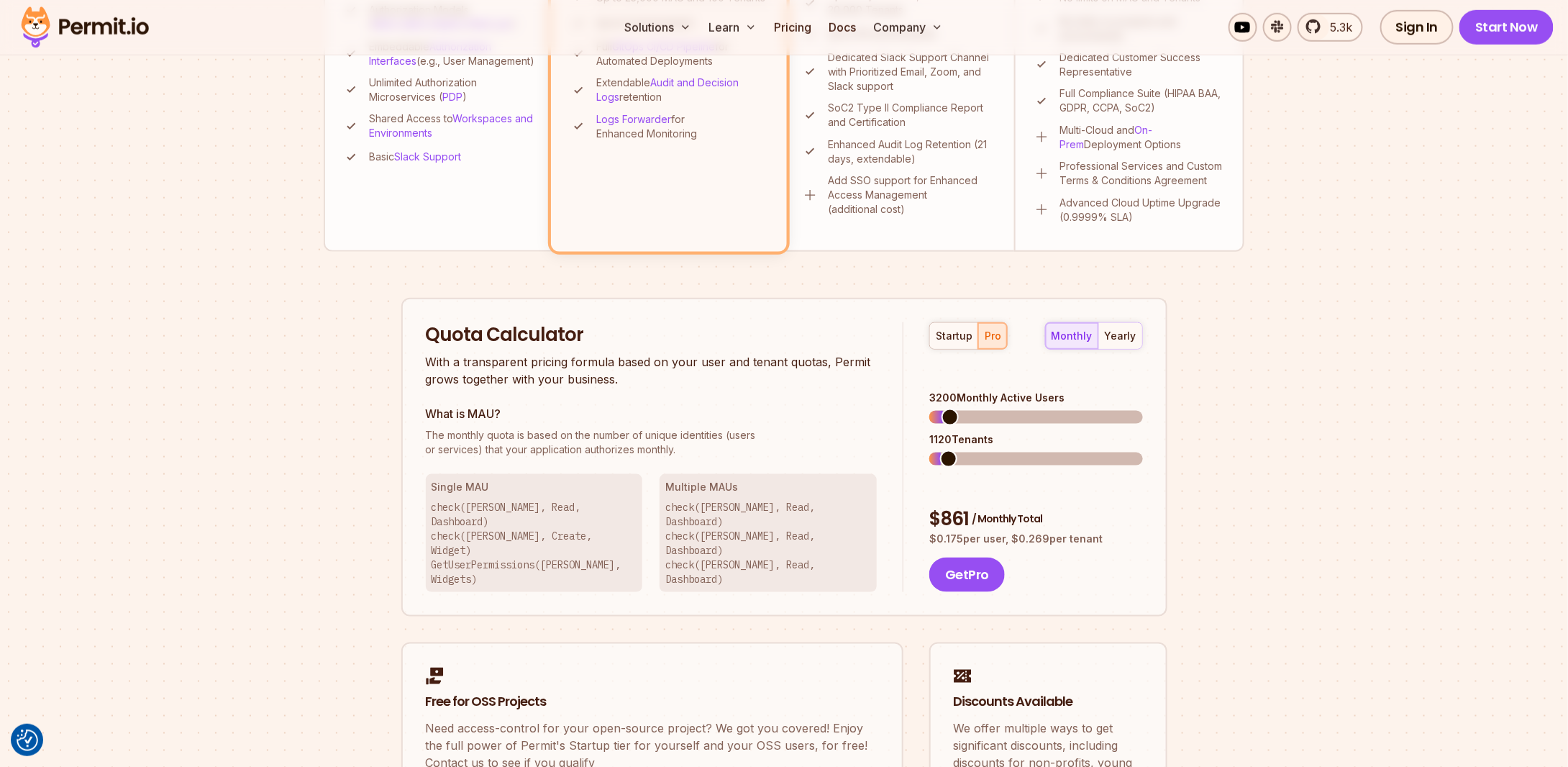
scroll to position [683, 0]
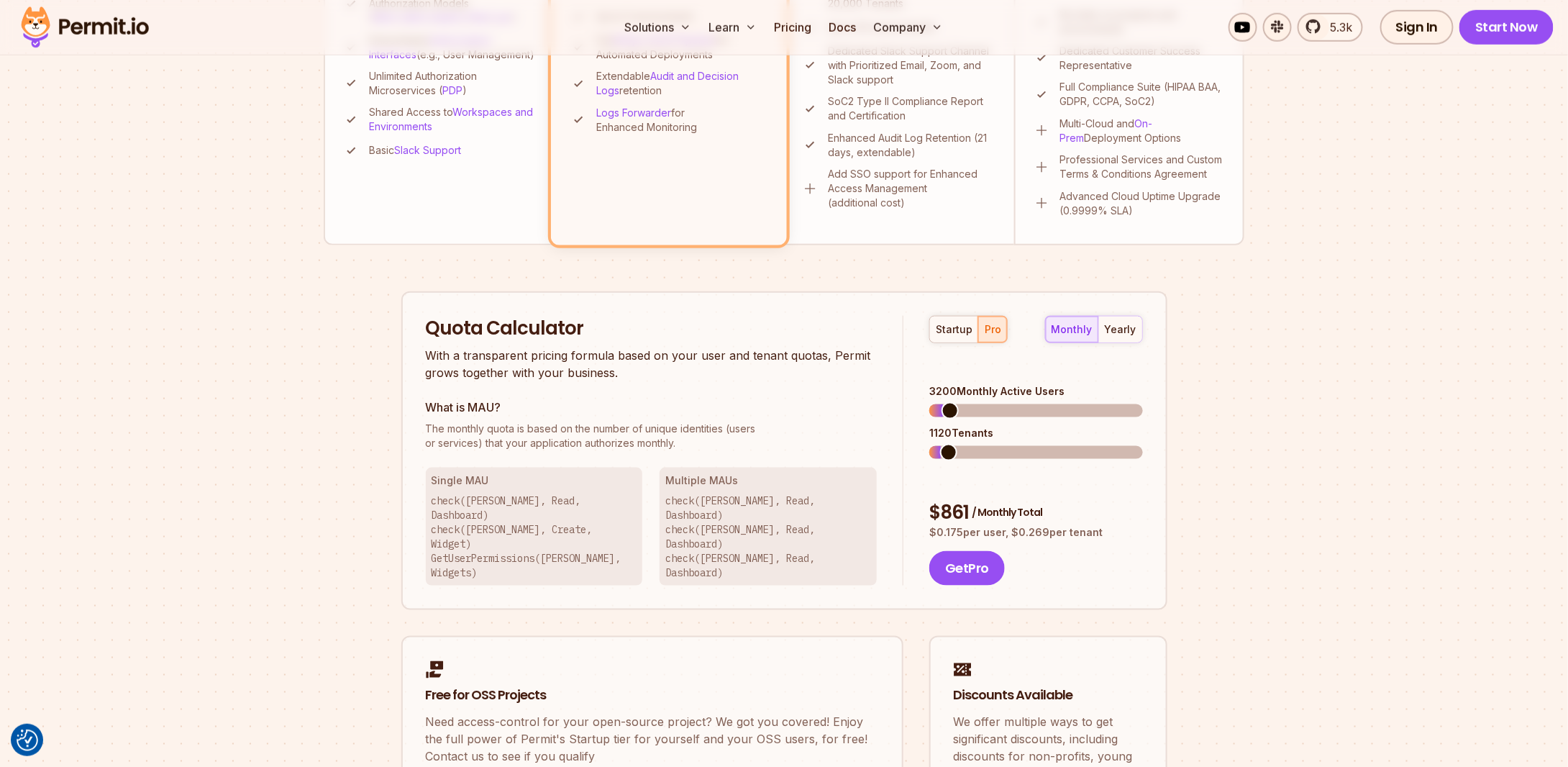
click at [352, 406] on div "Permit Pricing From Free to Predictable Scaling From a startup with 100 users t…" at bounding box center [784, 172] width 921 height 1361
click at [292, 396] on section "Permit Pricing From Free to Predictable Scaling From a startup with 100 users t…" at bounding box center [784, 133] width 1568 height 1557
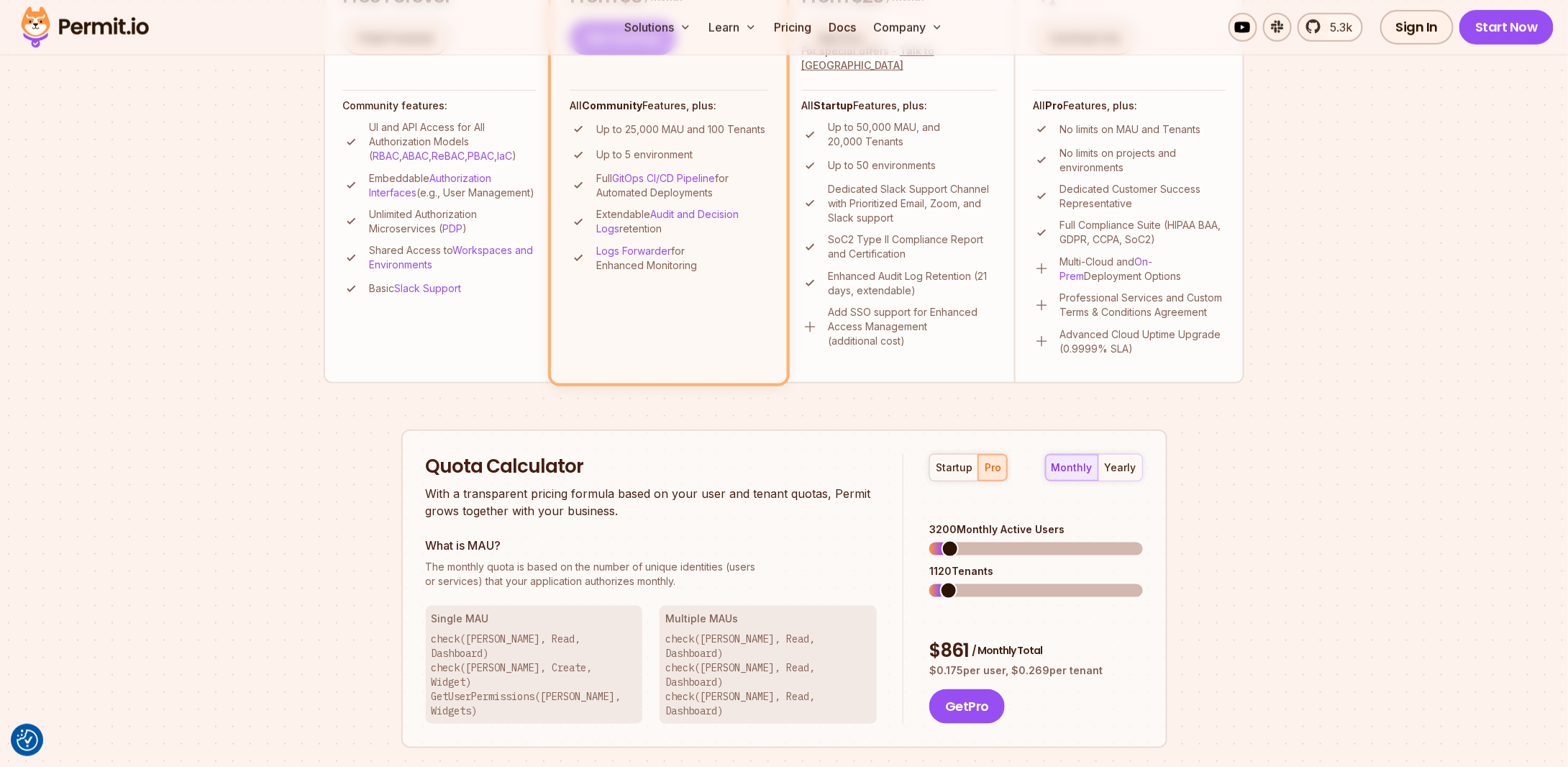
scroll to position [544, 0]
click at [293, 387] on section "Permit Pricing From Free to Predictable Scaling From a startup with 100 users t…" at bounding box center [784, 271] width 1568 height 1557
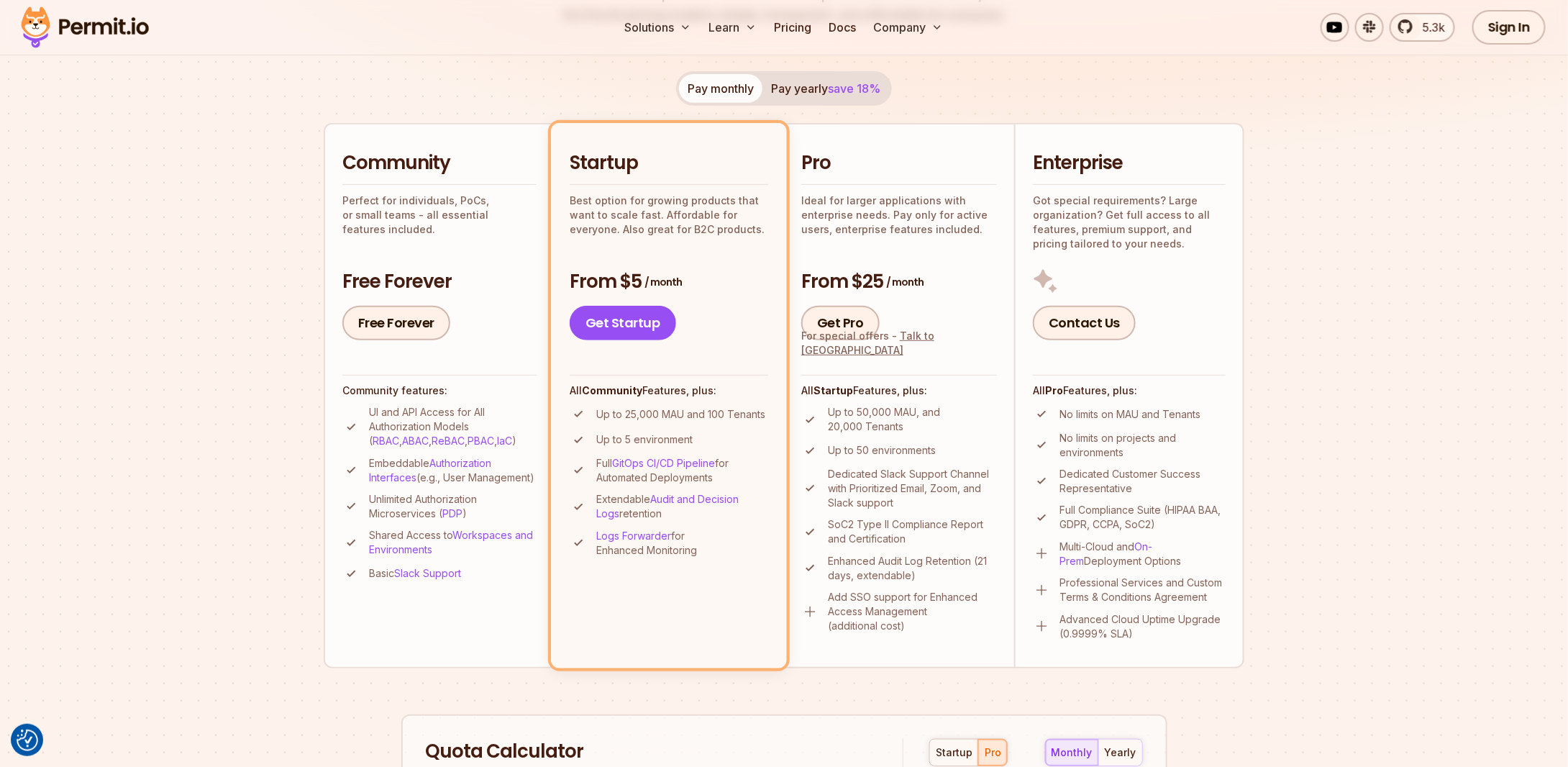
scroll to position [220, 0]
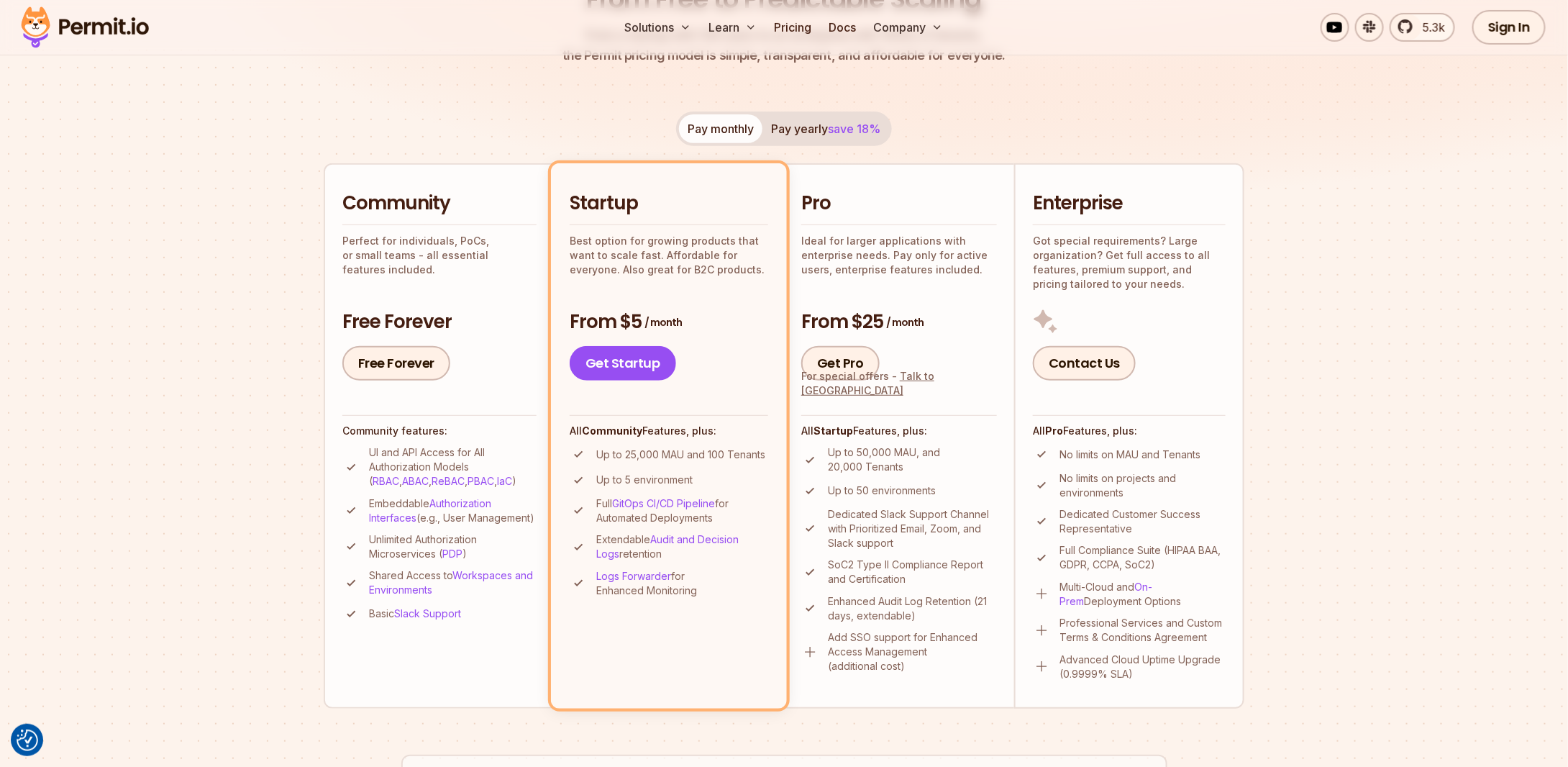
click at [532, 120] on div "Pay monthly Pay yearly save 18% Community Perfect for individuals, PoCs, or sma…" at bounding box center [784, 410] width 921 height 596
click at [269, 91] on img at bounding box center [784, 26] width 1568 height 418
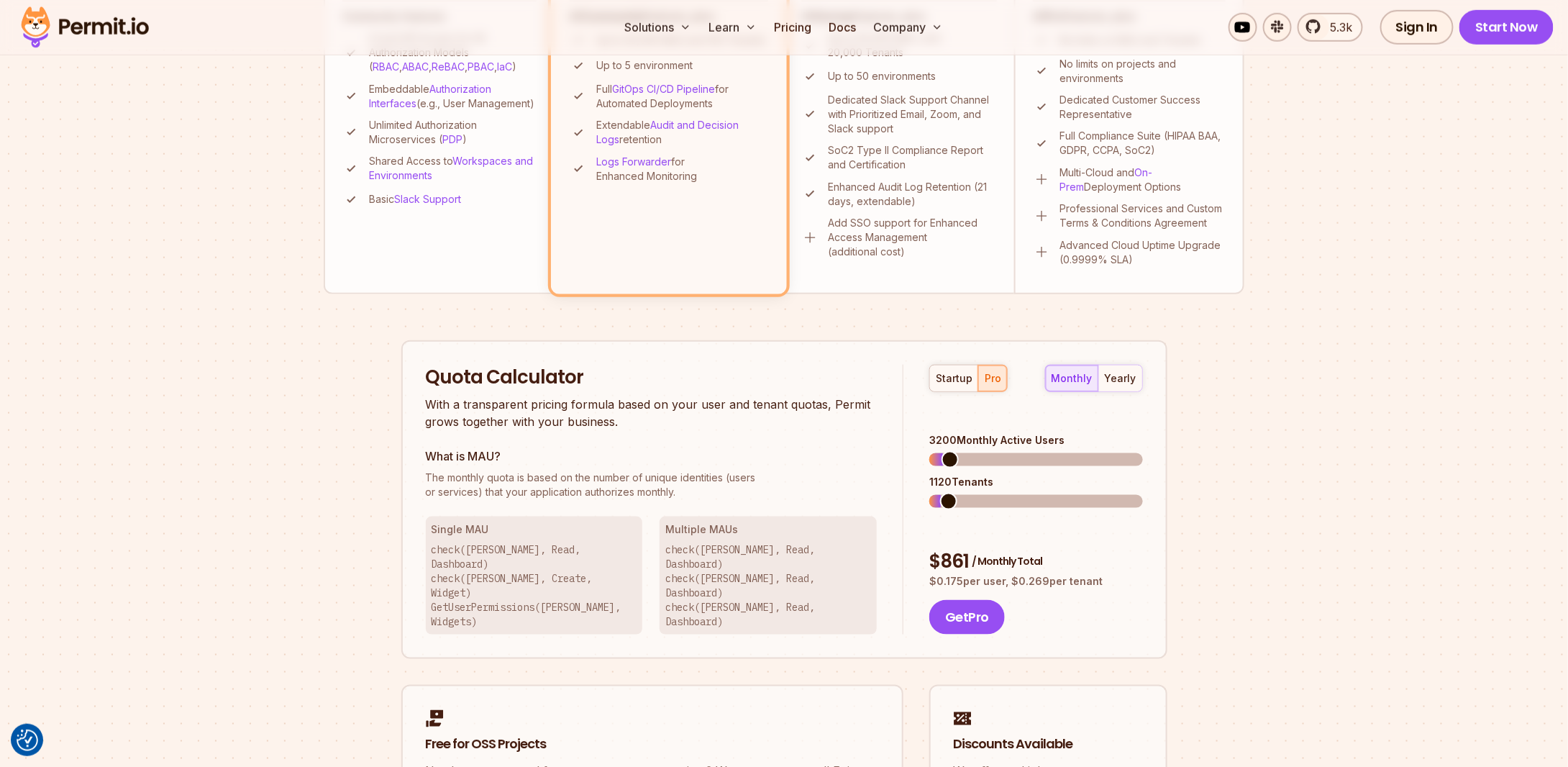
scroll to position [876, 0]
